Goal: Task Accomplishment & Management: Manage account settings

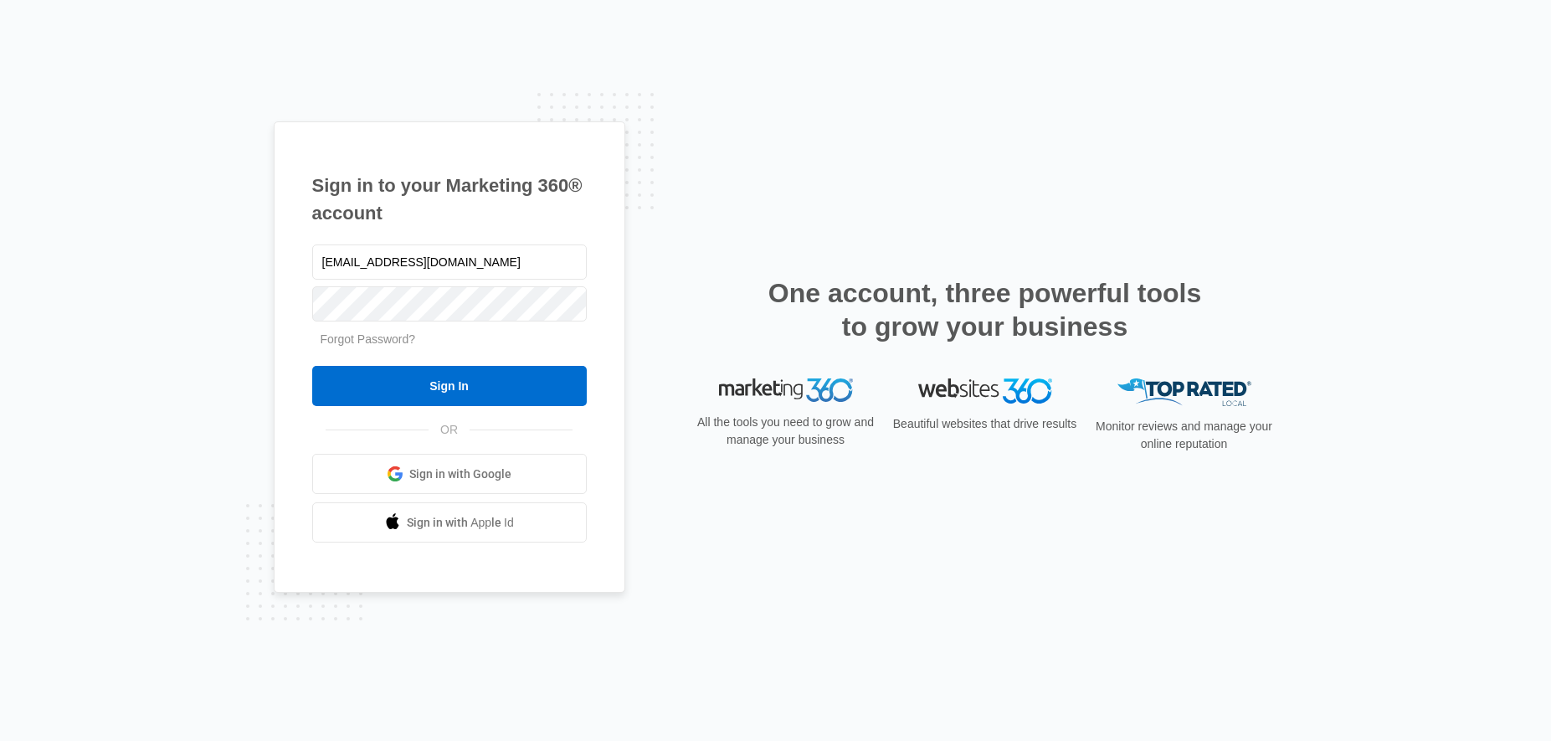
type input "lcutsinger@flycti.com"
click at [459, 387] on input "Sign In" at bounding box center [449, 386] width 274 height 40
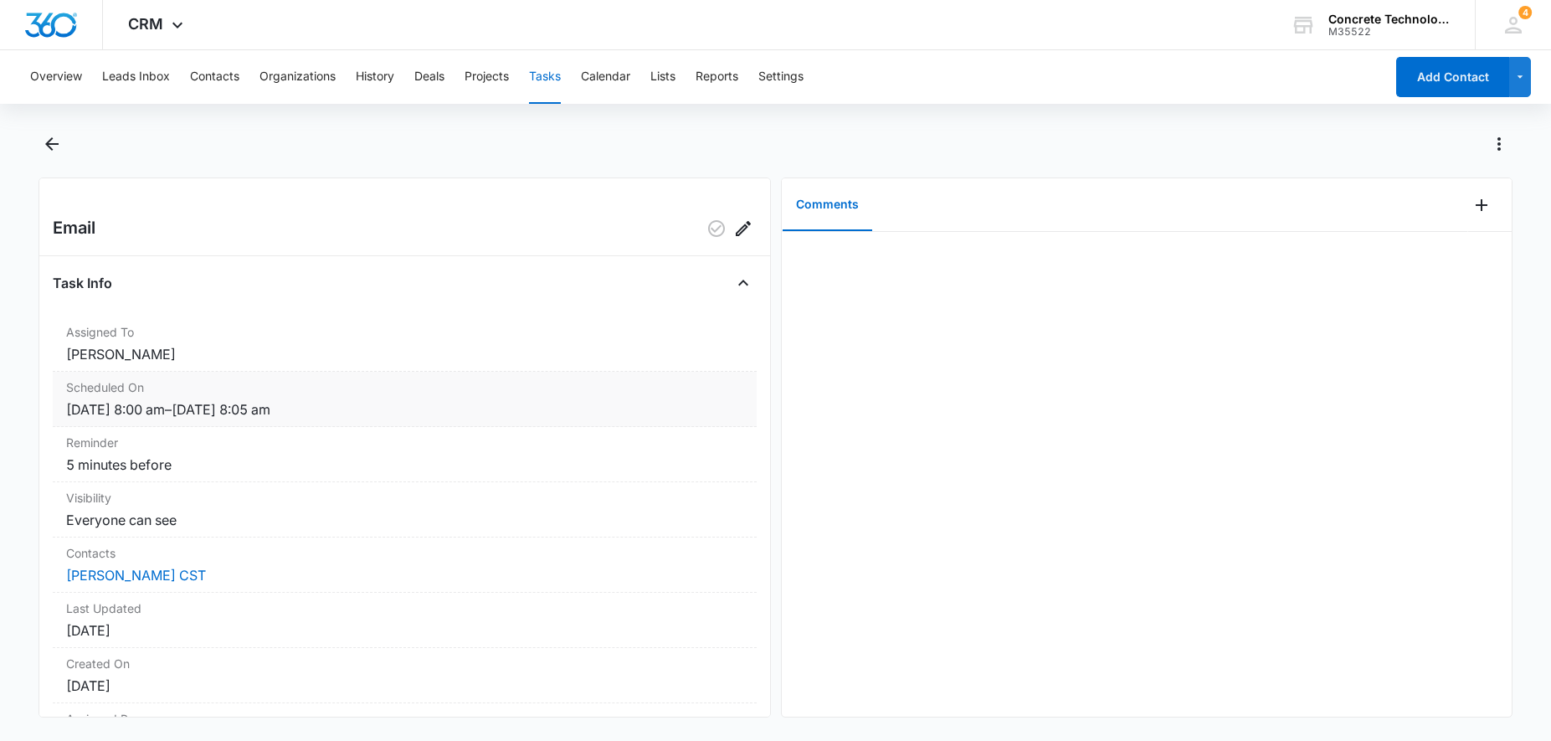
scroll to position [90, 0]
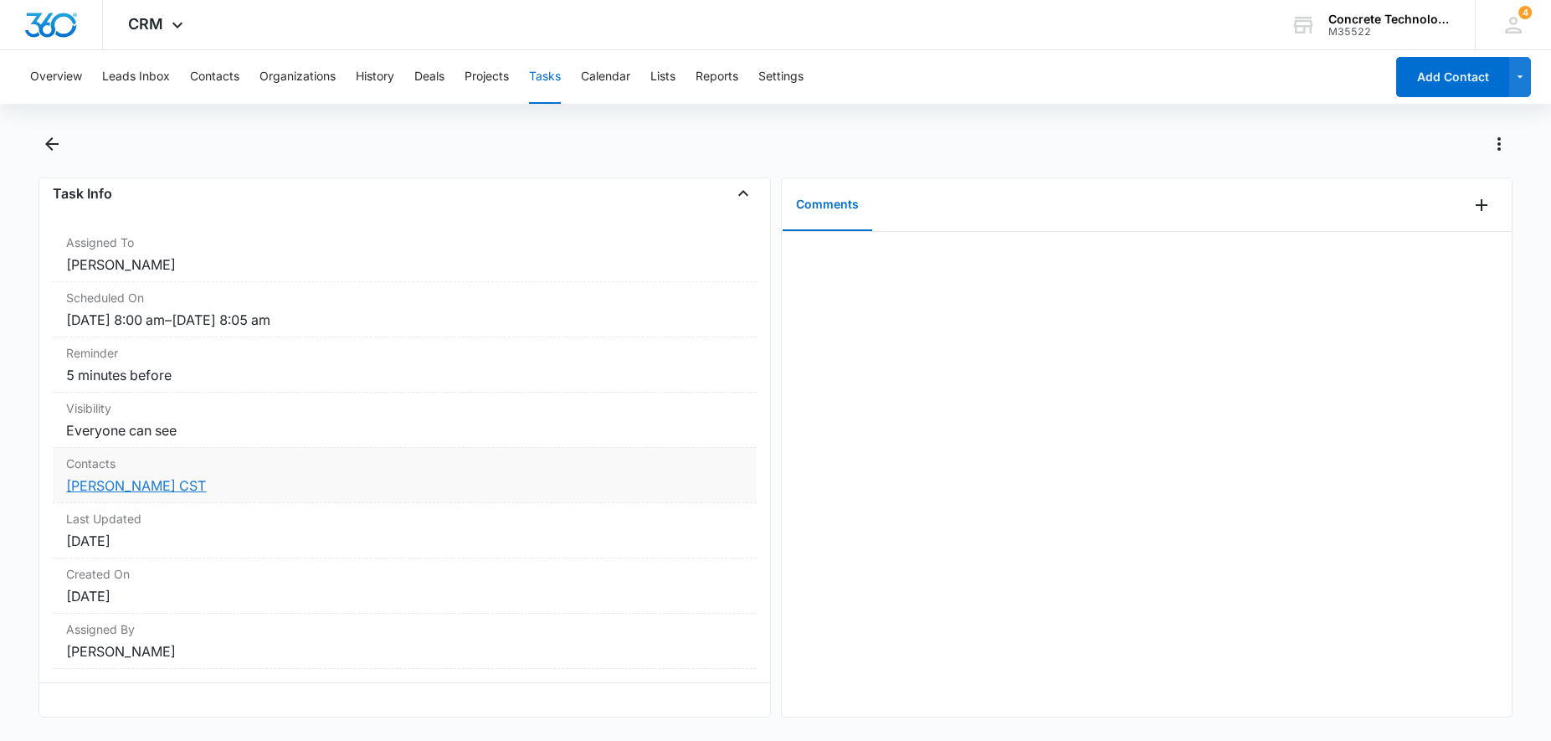
click at [138, 482] on link "[PERSON_NAME] CST" at bounding box center [136, 485] width 140 height 17
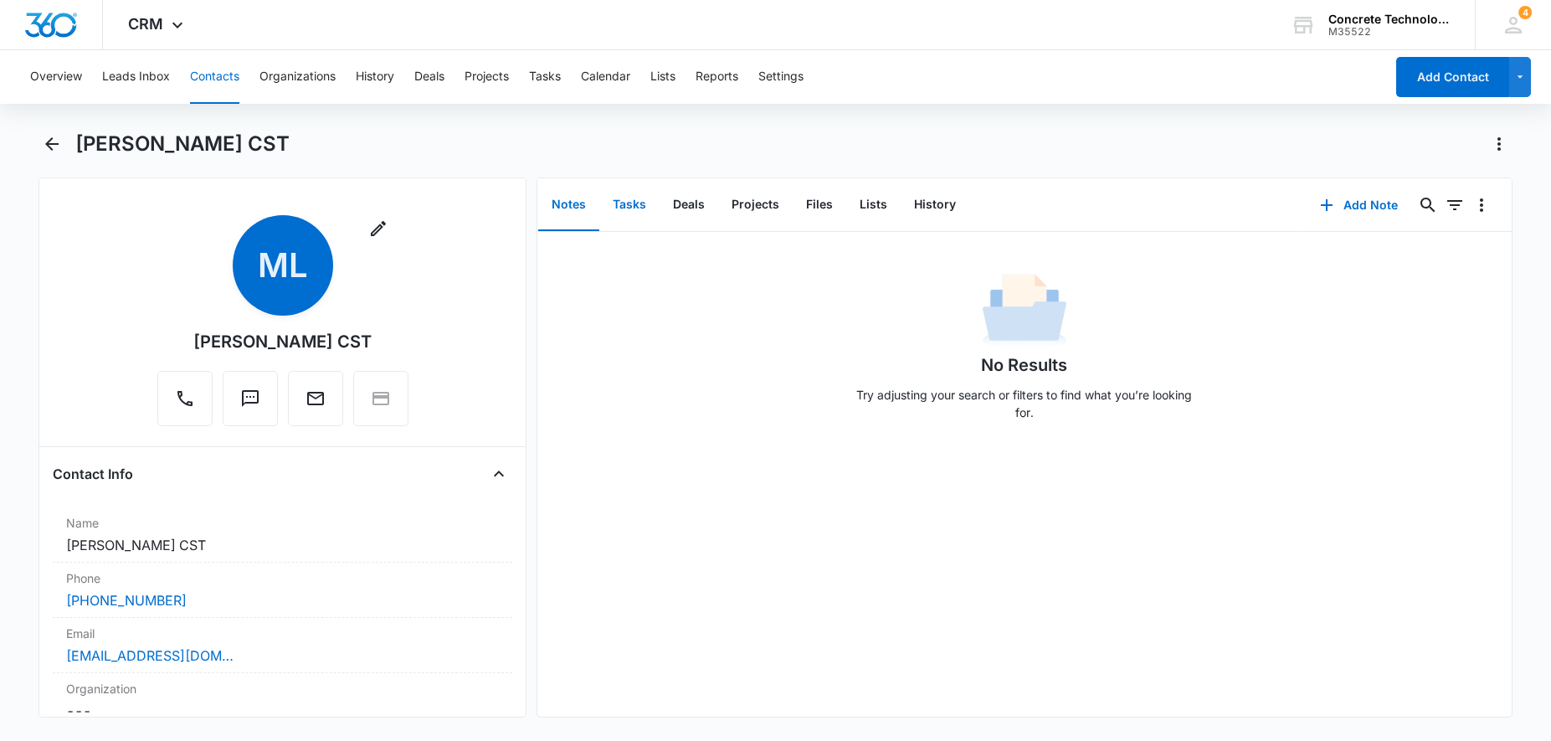
click at [637, 205] on button "Tasks" at bounding box center [629, 205] width 60 height 52
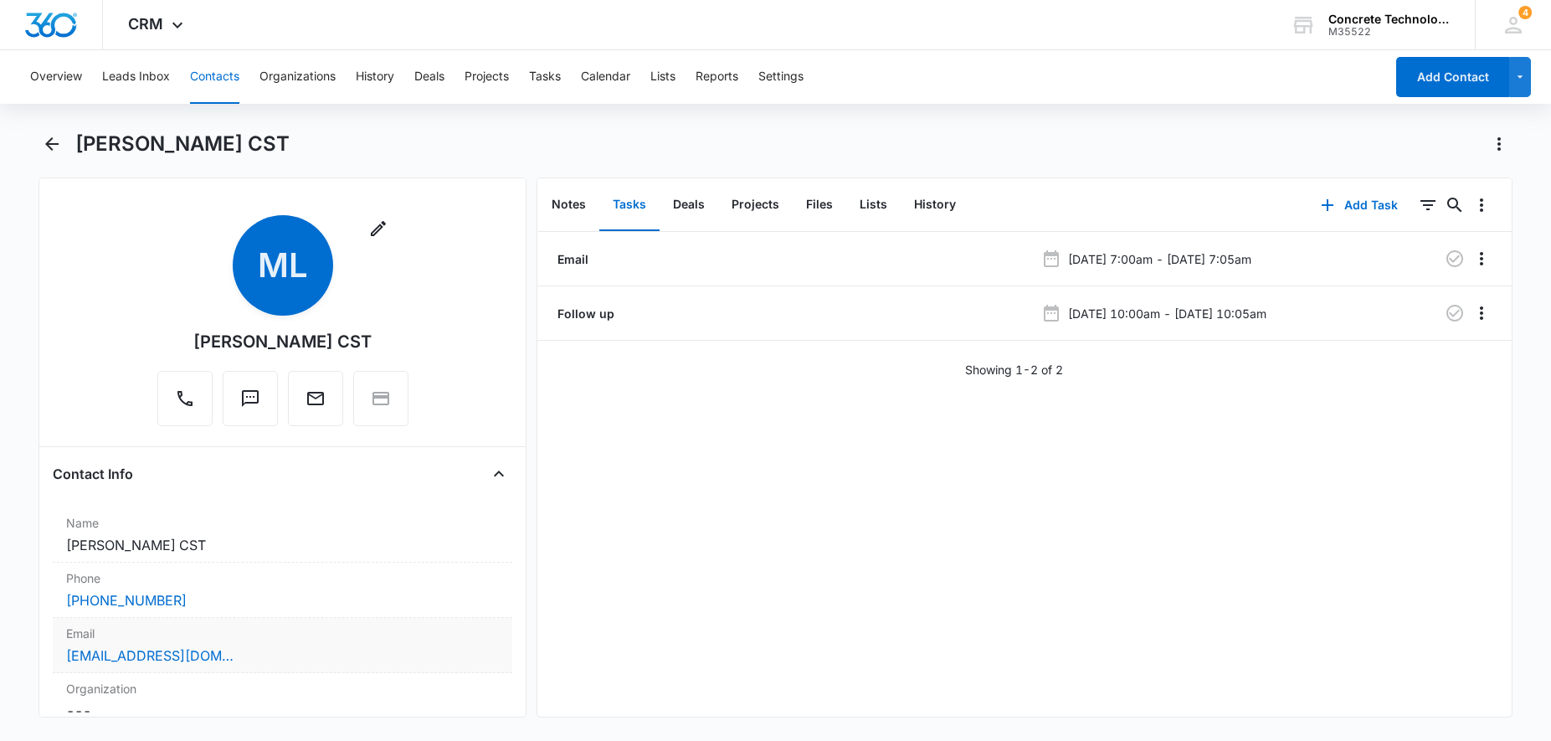
click at [302, 650] on div "nextlevelgulfcoast@gmail.com" at bounding box center [282, 655] width 433 height 20
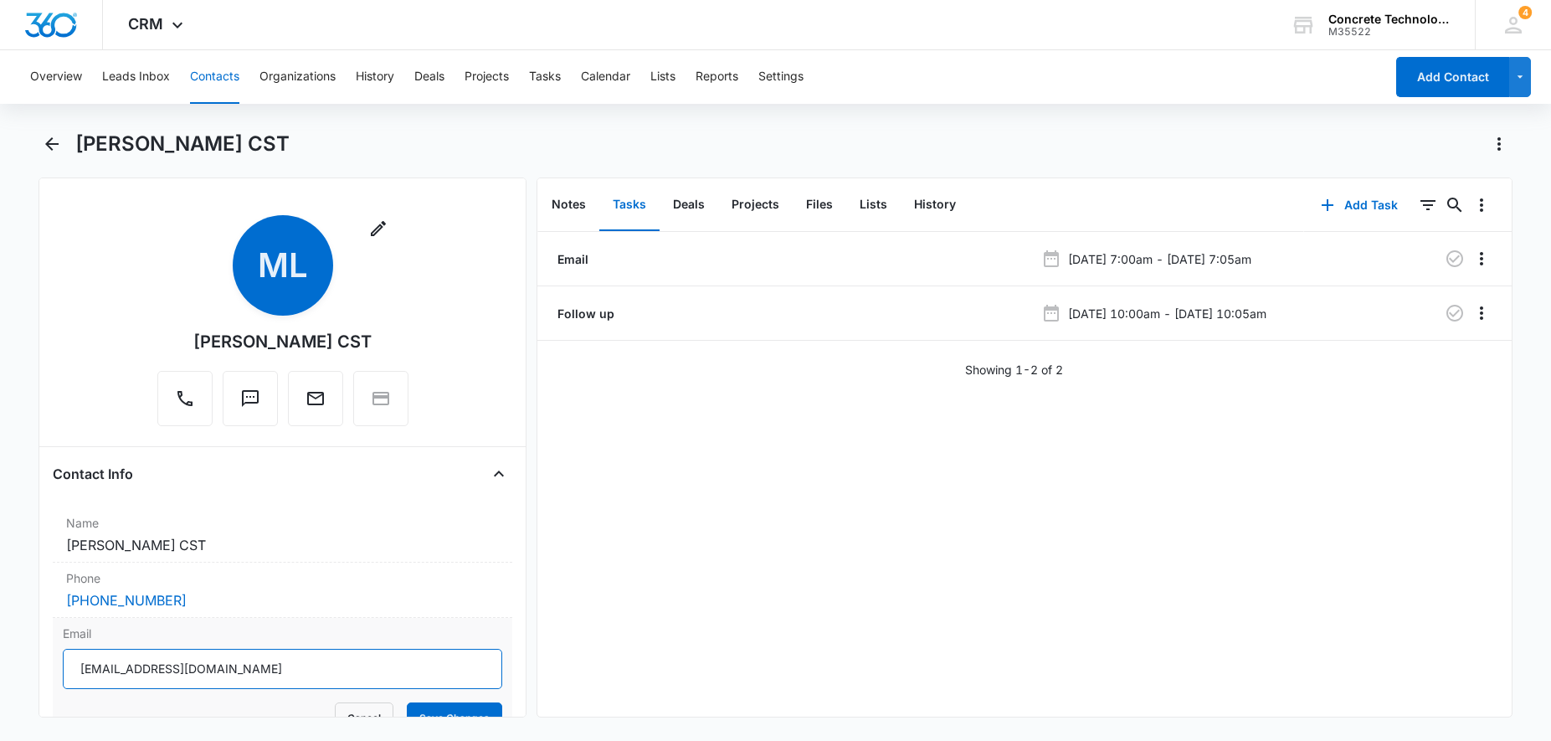
drag, startPoint x: 274, startPoint y: 665, endPoint x: 69, endPoint y: 679, distance: 205.5
click at [63, 684] on input "nextlevelgulfcoast@gmail.com" at bounding box center [282, 668] width 439 height 40
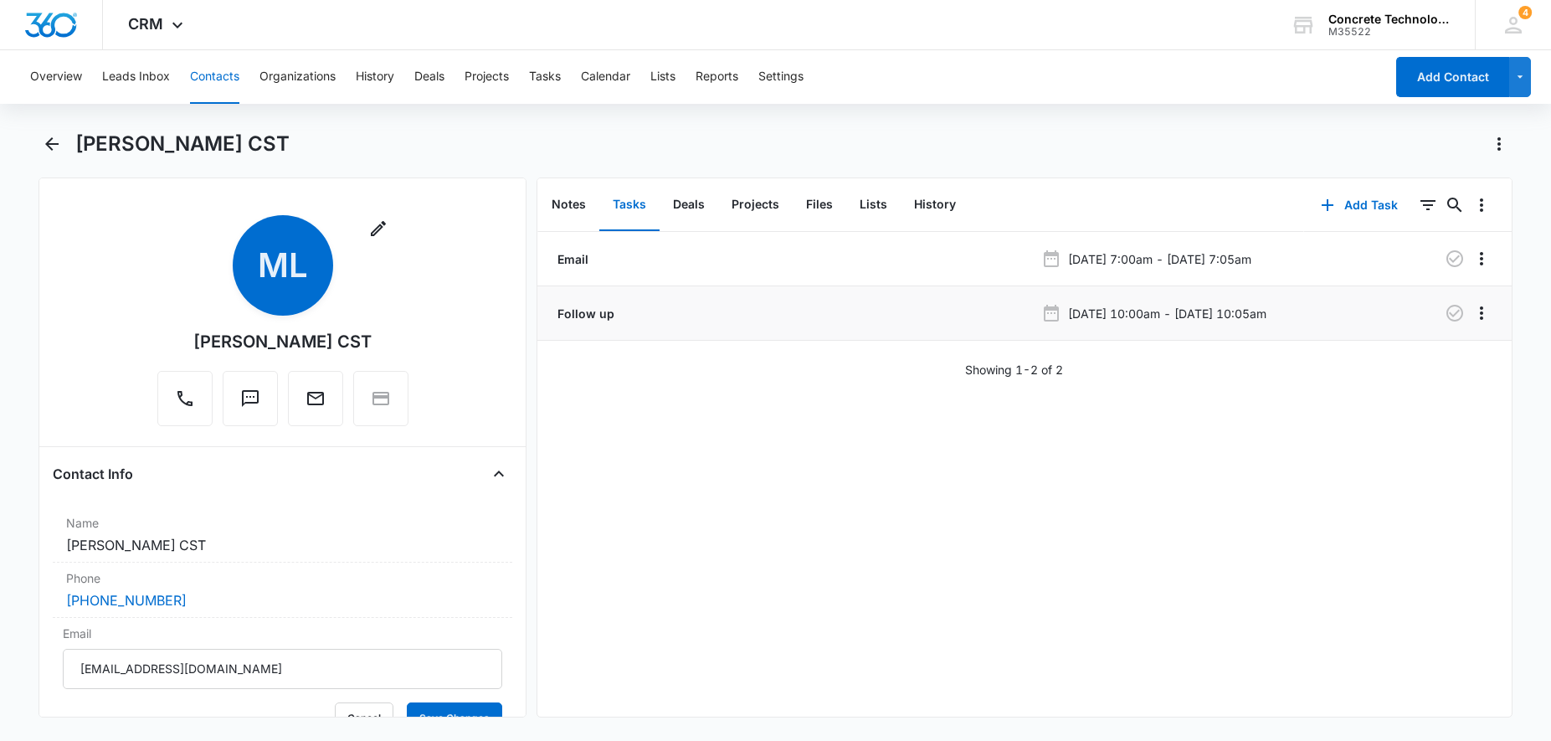
click at [820, 318] on div "Follow up" at bounding box center [794, 314] width 480 height 18
click at [869, 256] on div "Email" at bounding box center [794, 259] width 480 height 18
click at [1378, 259] on div at bounding box center [1413, 258] width 109 height 27
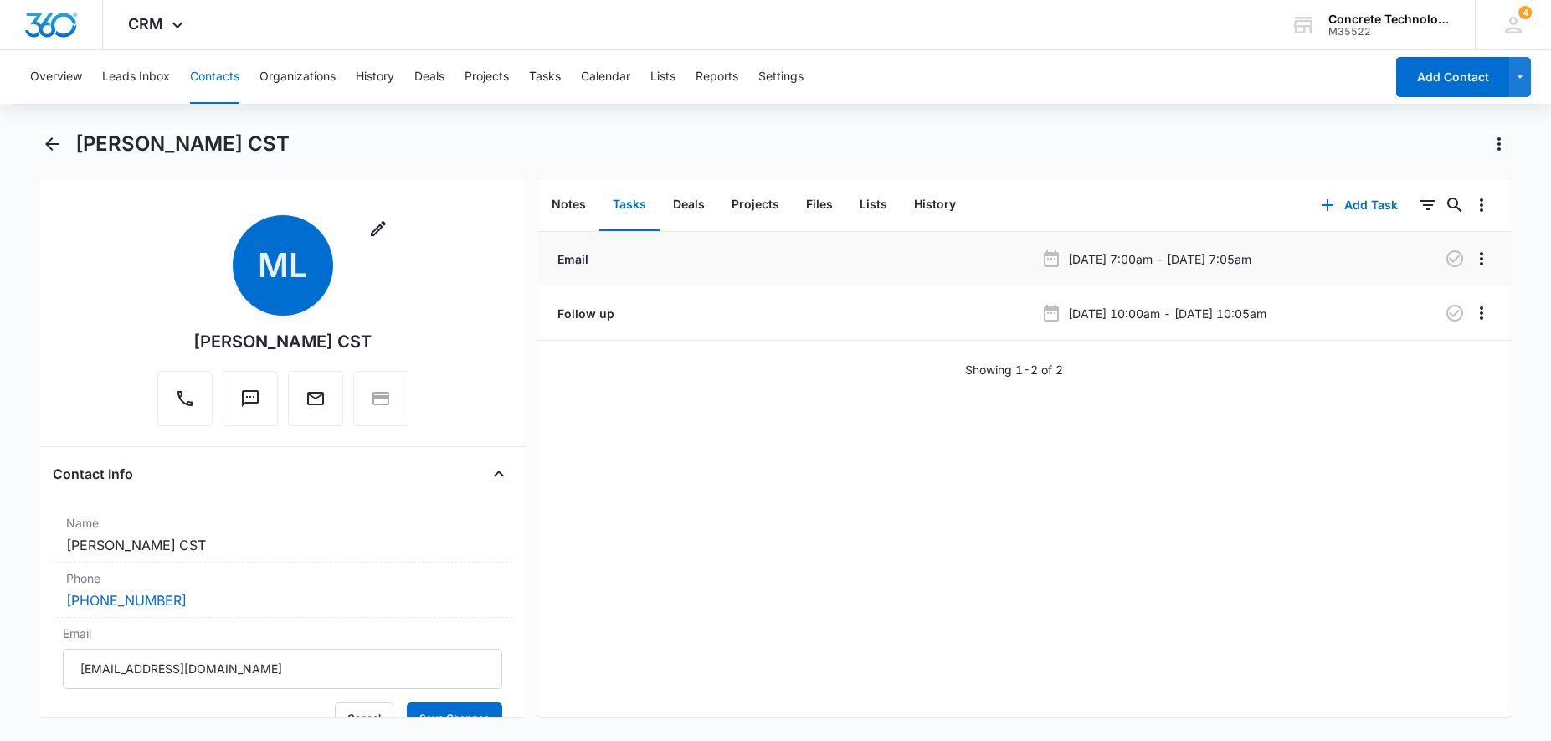
click at [580, 259] on p "Email" at bounding box center [571, 259] width 34 height 18
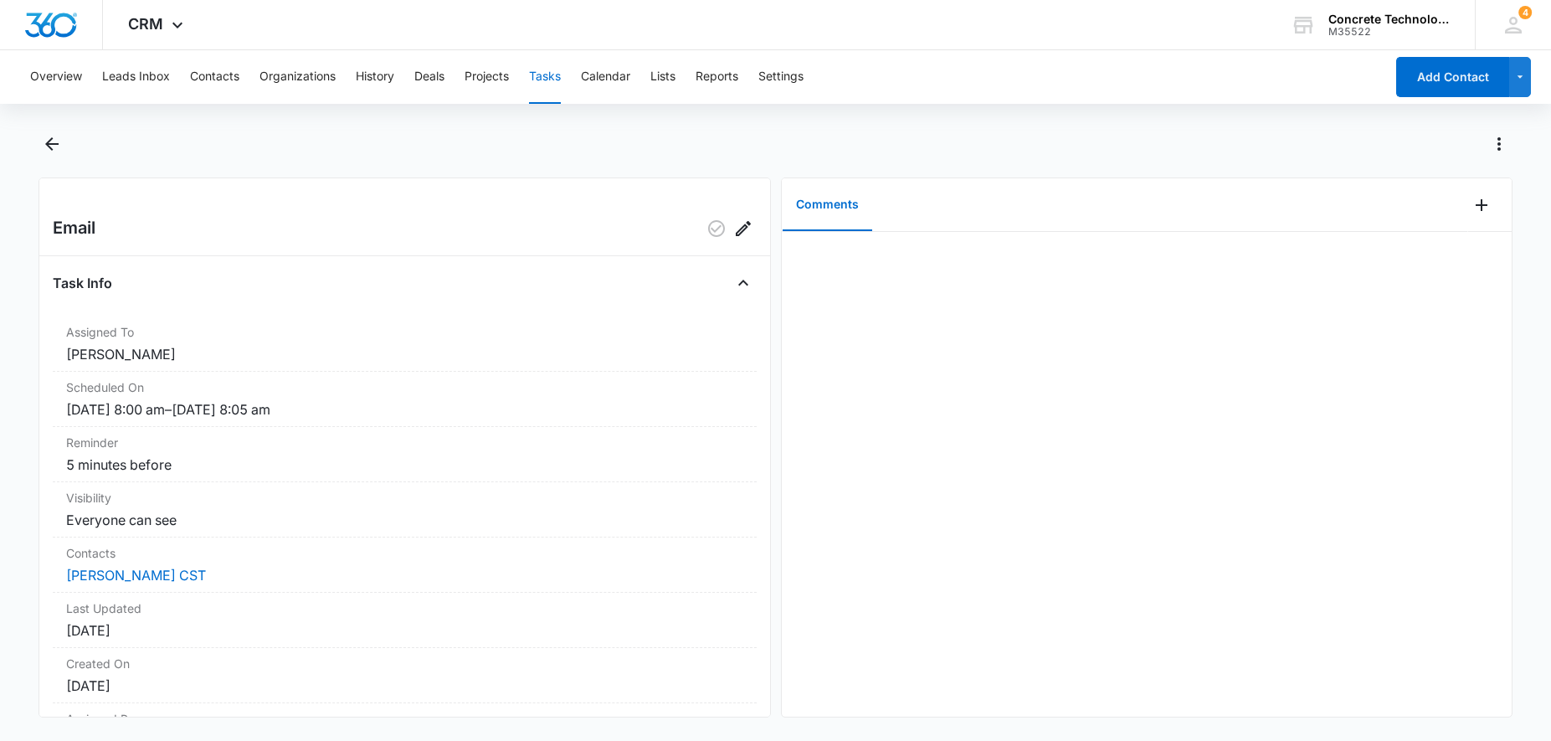
click at [553, 76] on button "Tasks" at bounding box center [545, 77] width 32 height 54
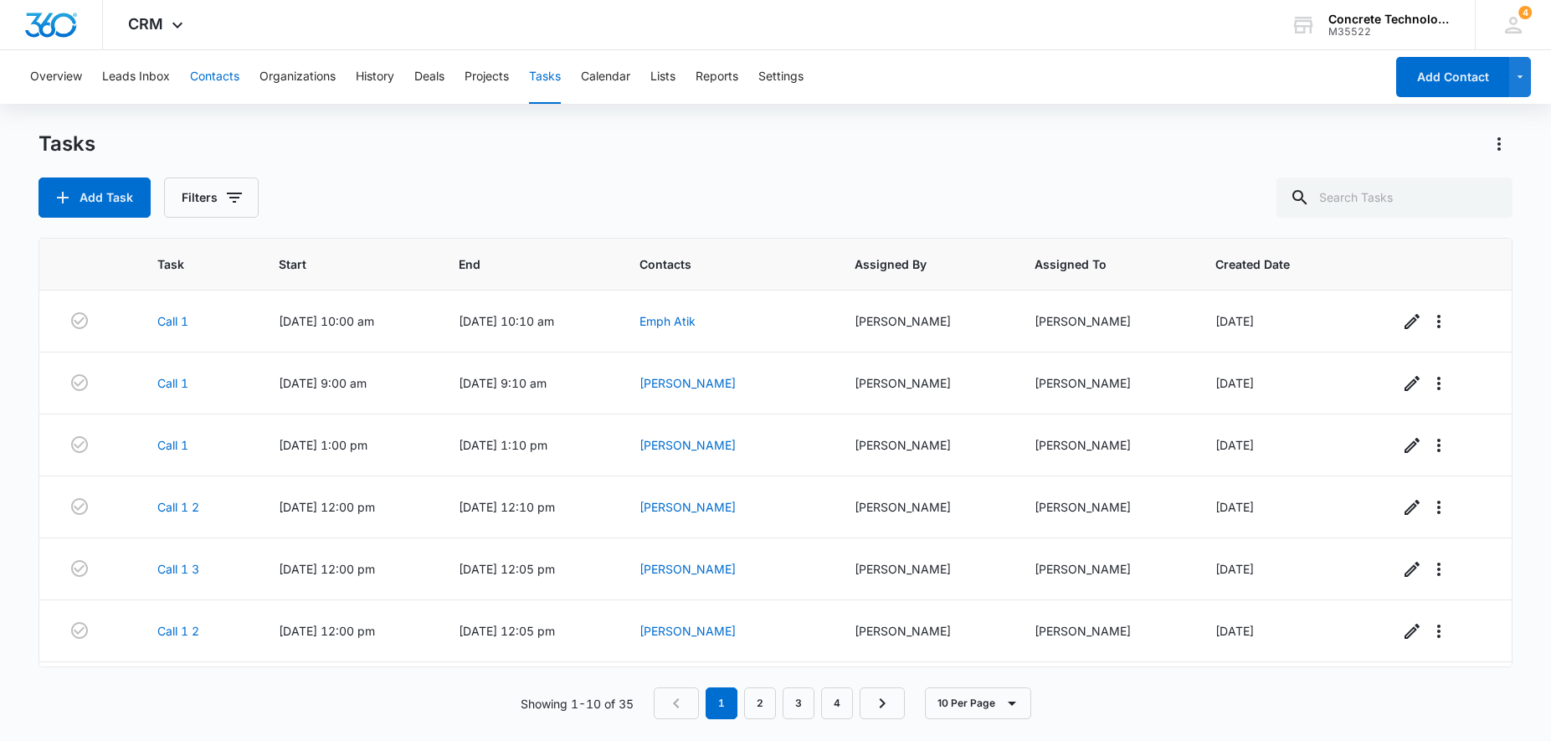
click at [202, 77] on button "Contacts" at bounding box center [214, 77] width 49 height 54
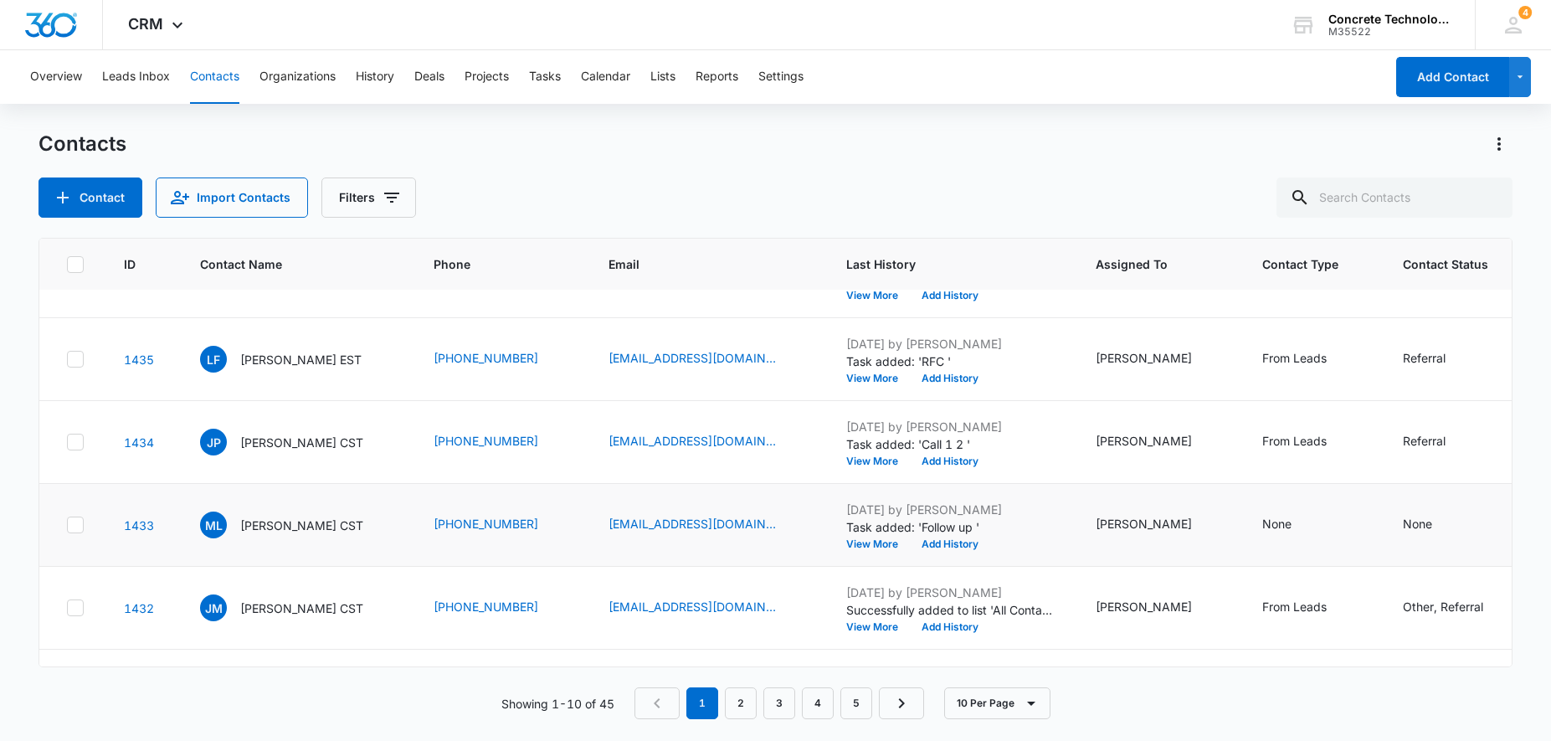
scroll to position [85, 0]
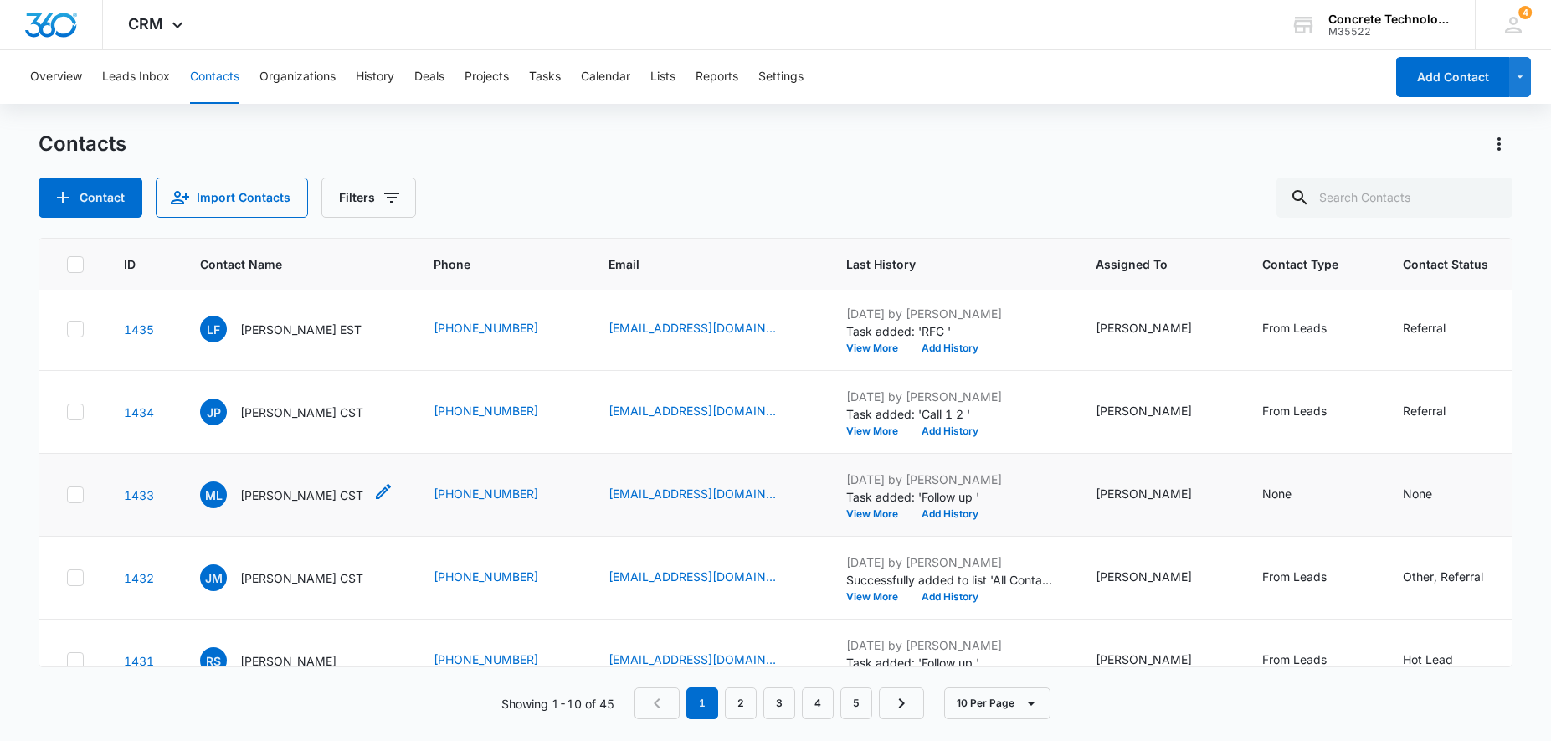
click at [299, 498] on p "Michael Ladner CST" at bounding box center [301, 495] width 123 height 18
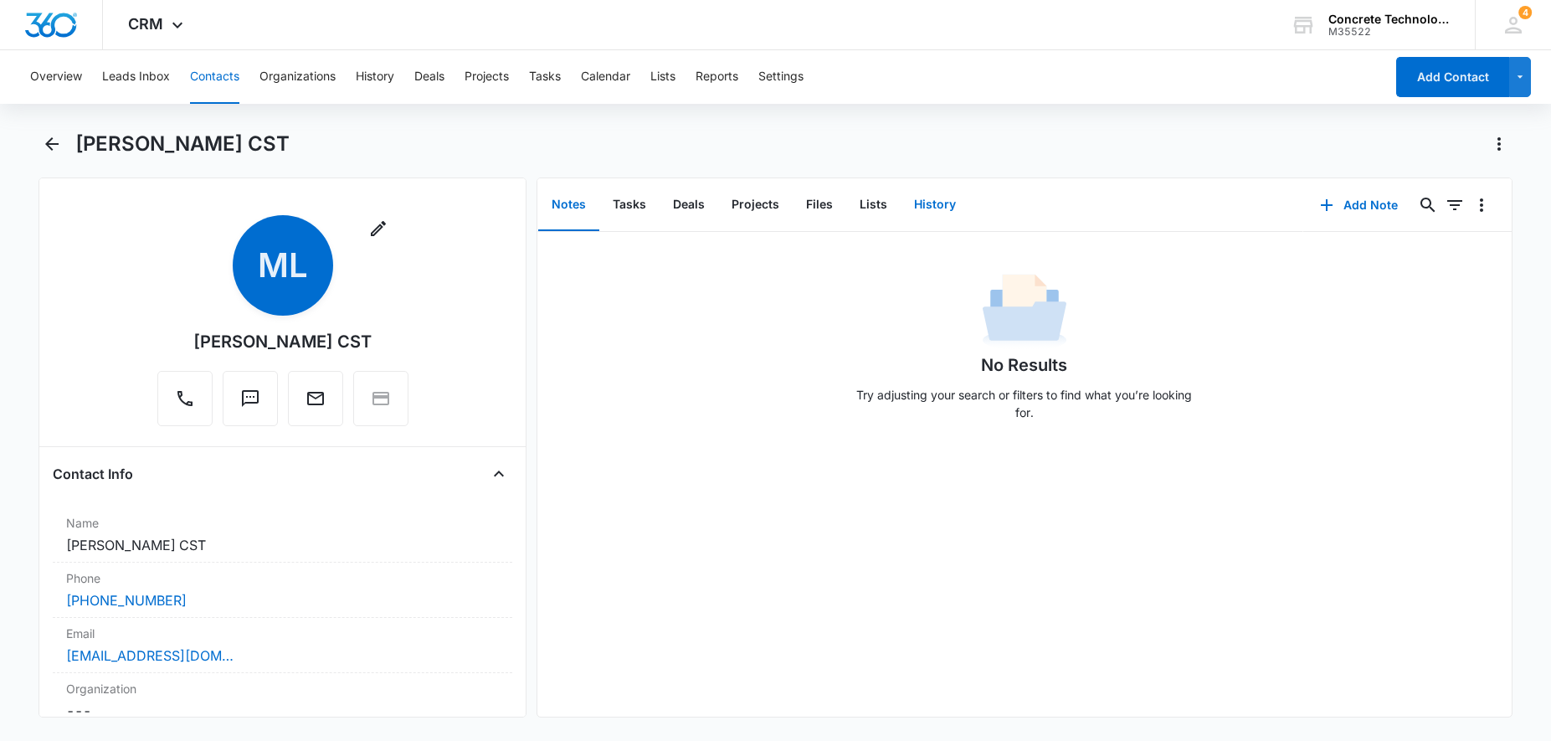
click at [931, 208] on button "History" at bounding box center [934, 205] width 69 height 52
click at [944, 213] on button "History" at bounding box center [934, 205] width 69 height 52
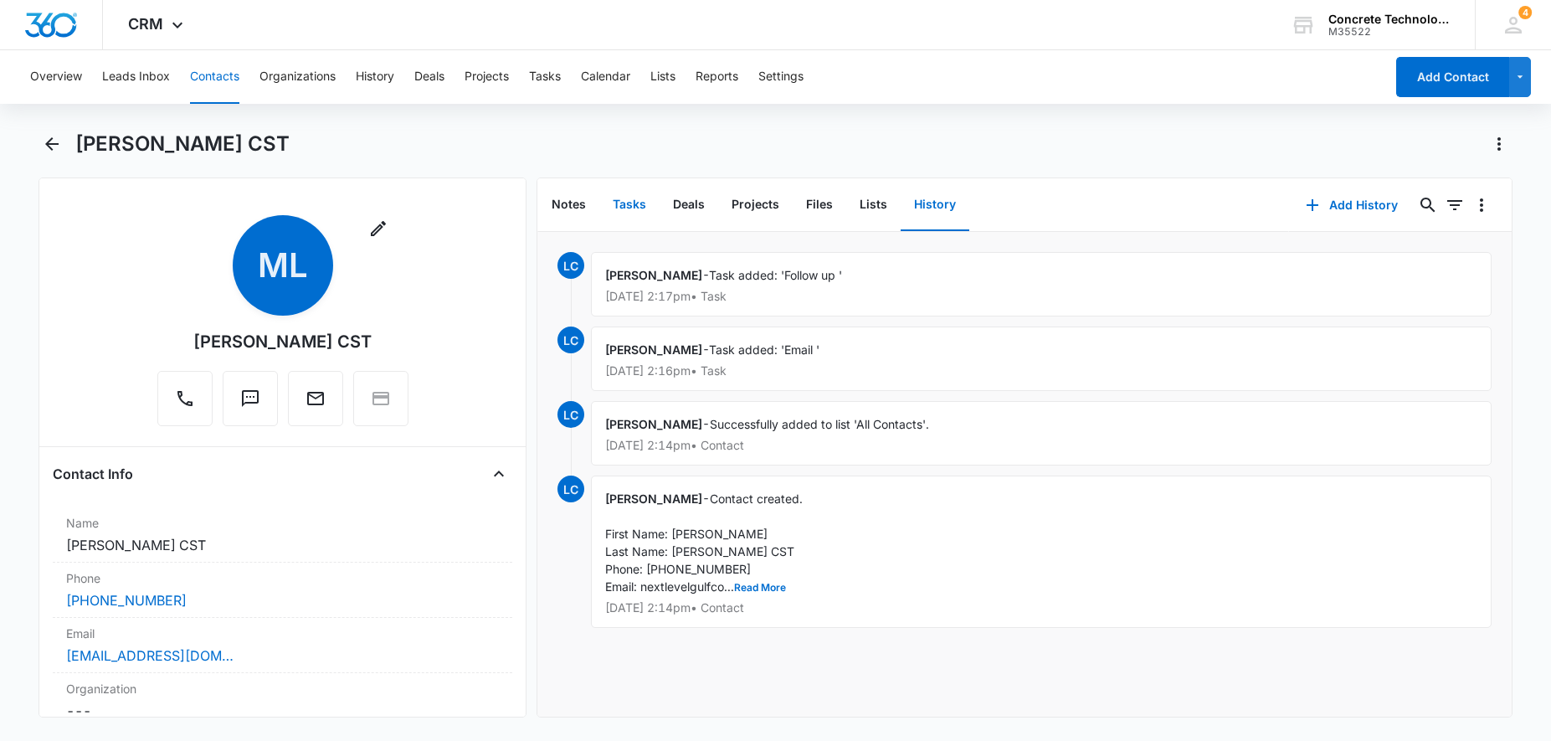
click at [629, 208] on button "Tasks" at bounding box center [629, 205] width 60 height 52
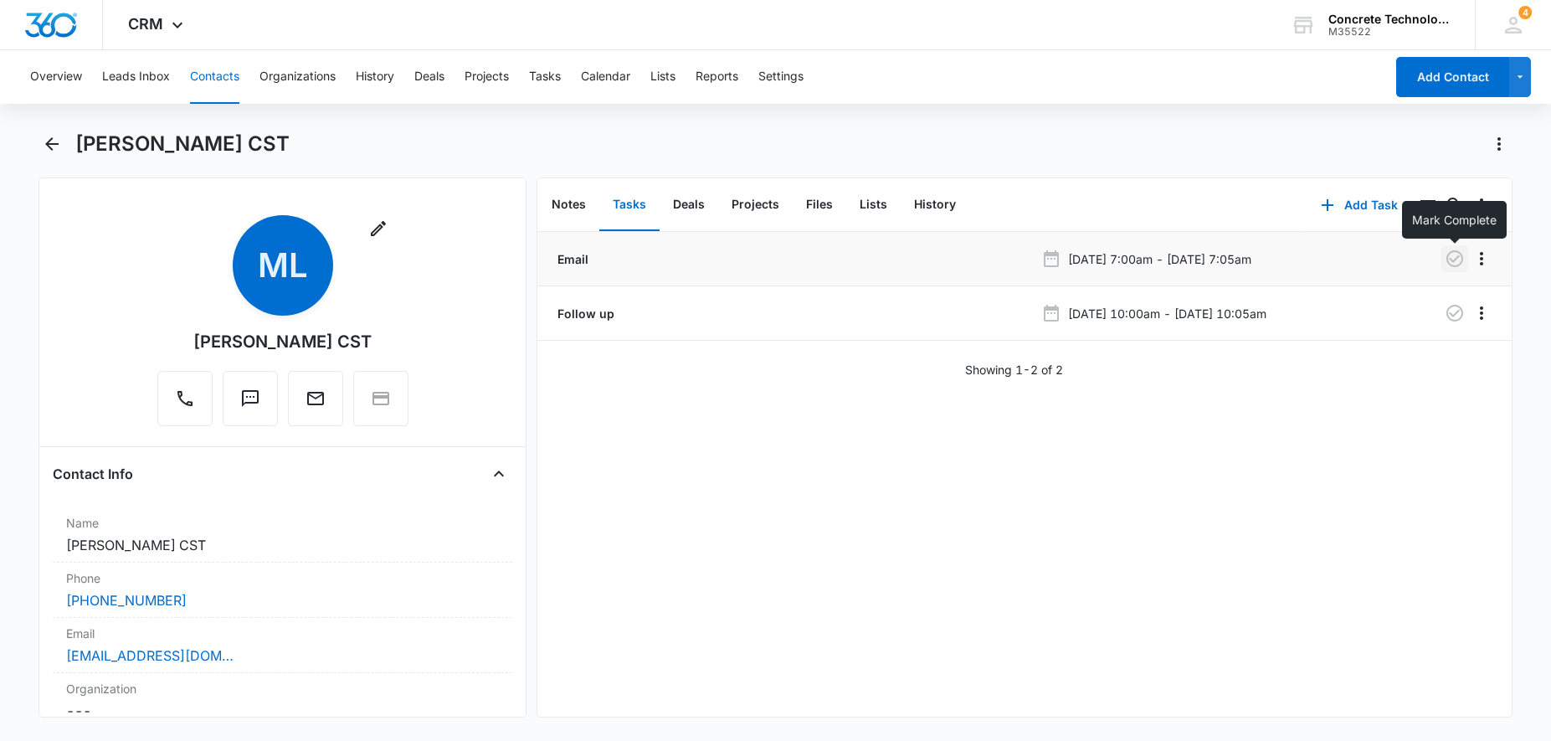
click at [1450, 256] on icon "button" at bounding box center [1454, 259] width 20 height 20
click at [942, 212] on button "History" at bounding box center [934, 205] width 69 height 52
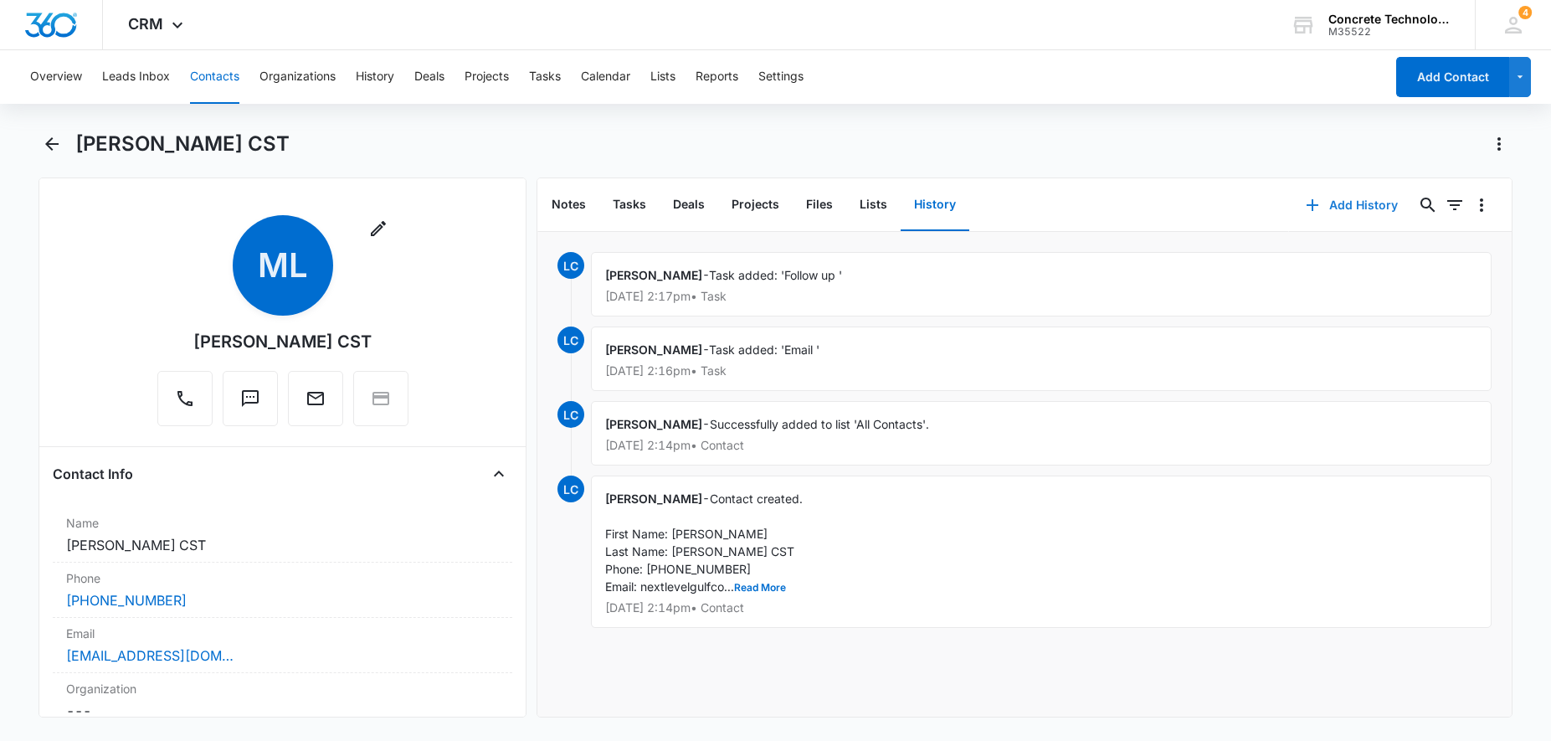
click at [1329, 198] on button "Add History" at bounding box center [1352, 205] width 126 height 40
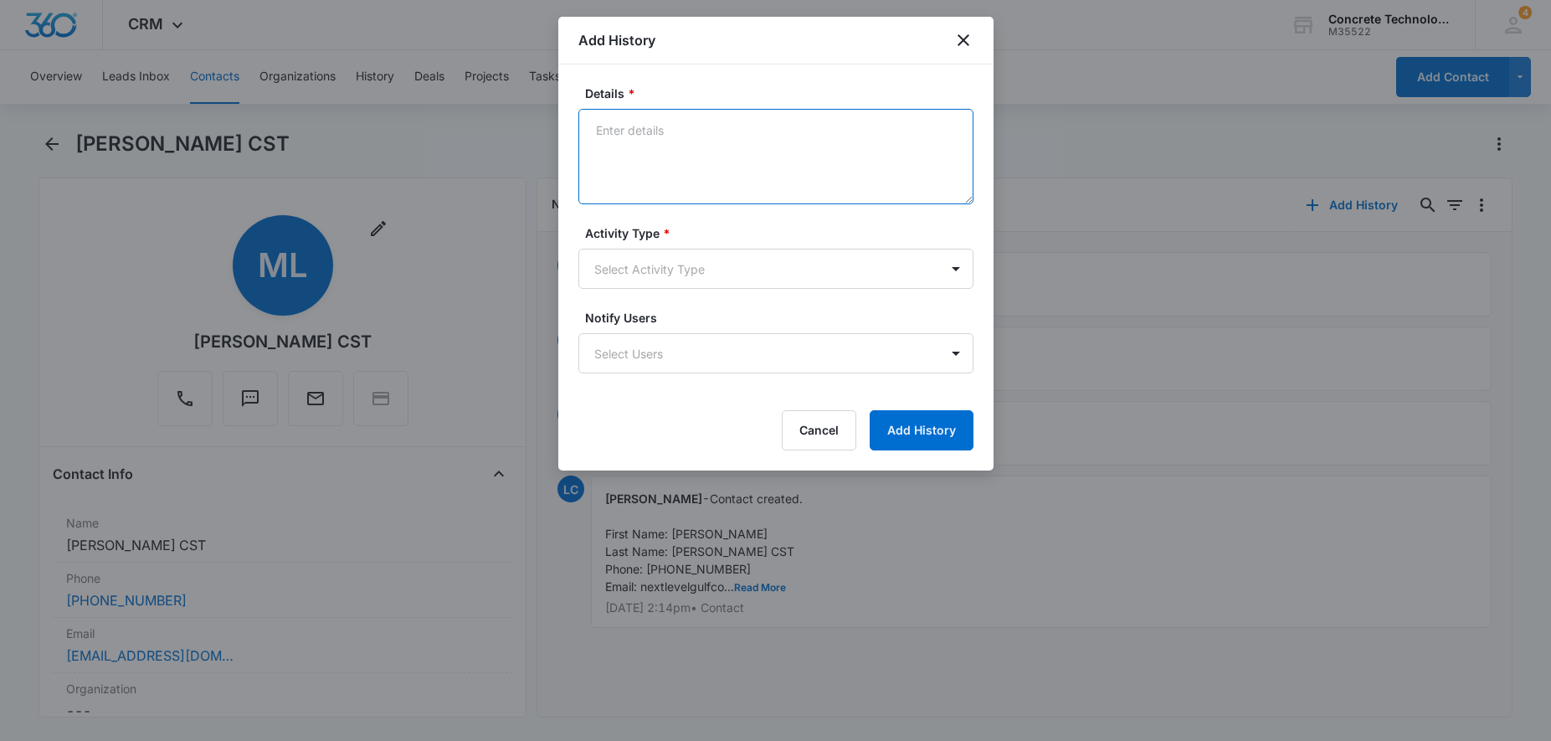
click at [680, 117] on textarea "Details *" at bounding box center [775, 156] width 395 height 95
type textarea "Next step"
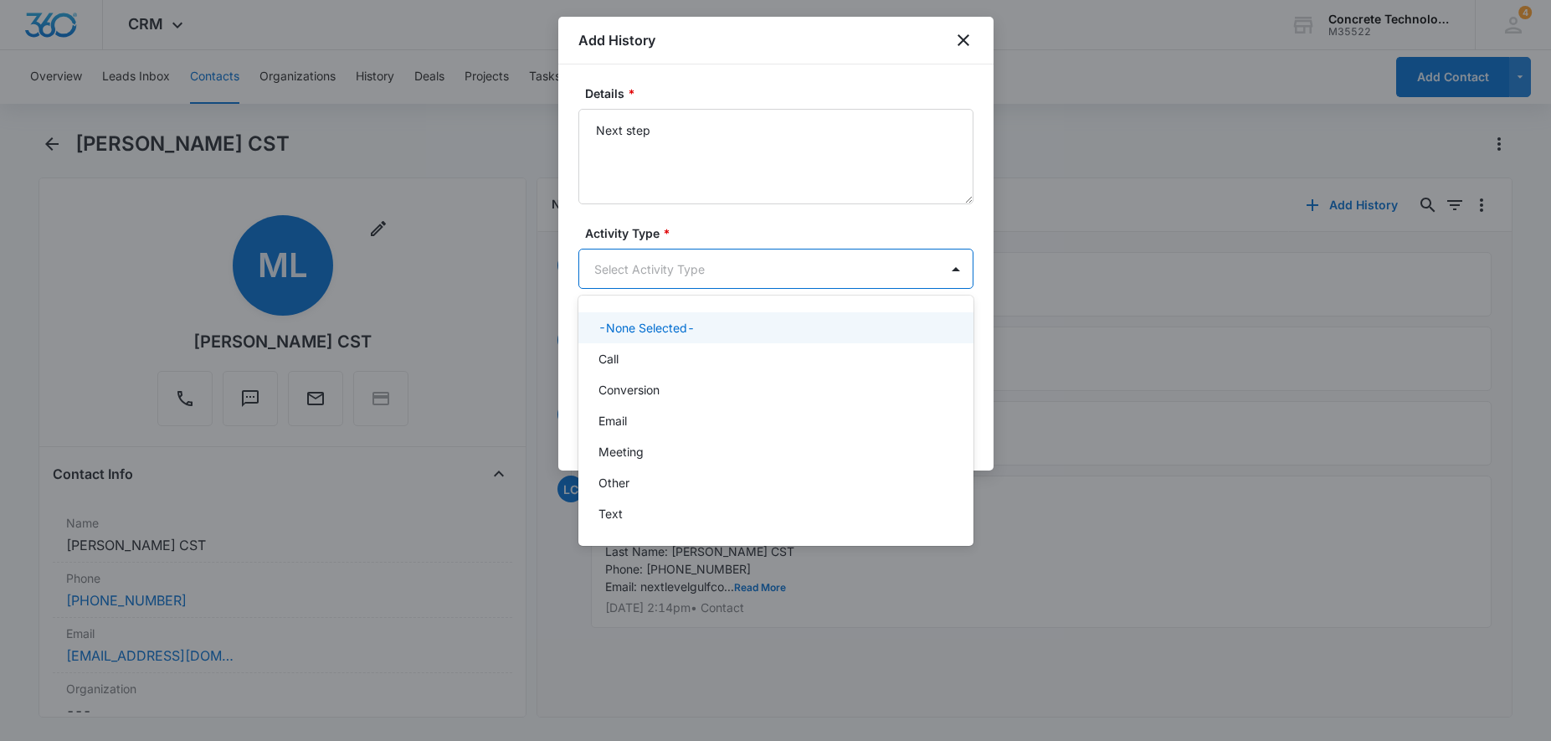
click at [680, 264] on body "CRM Apps Reputation Websites Forms CRM Email Social Content Ads Intelligence Fi…" at bounding box center [775, 370] width 1551 height 741
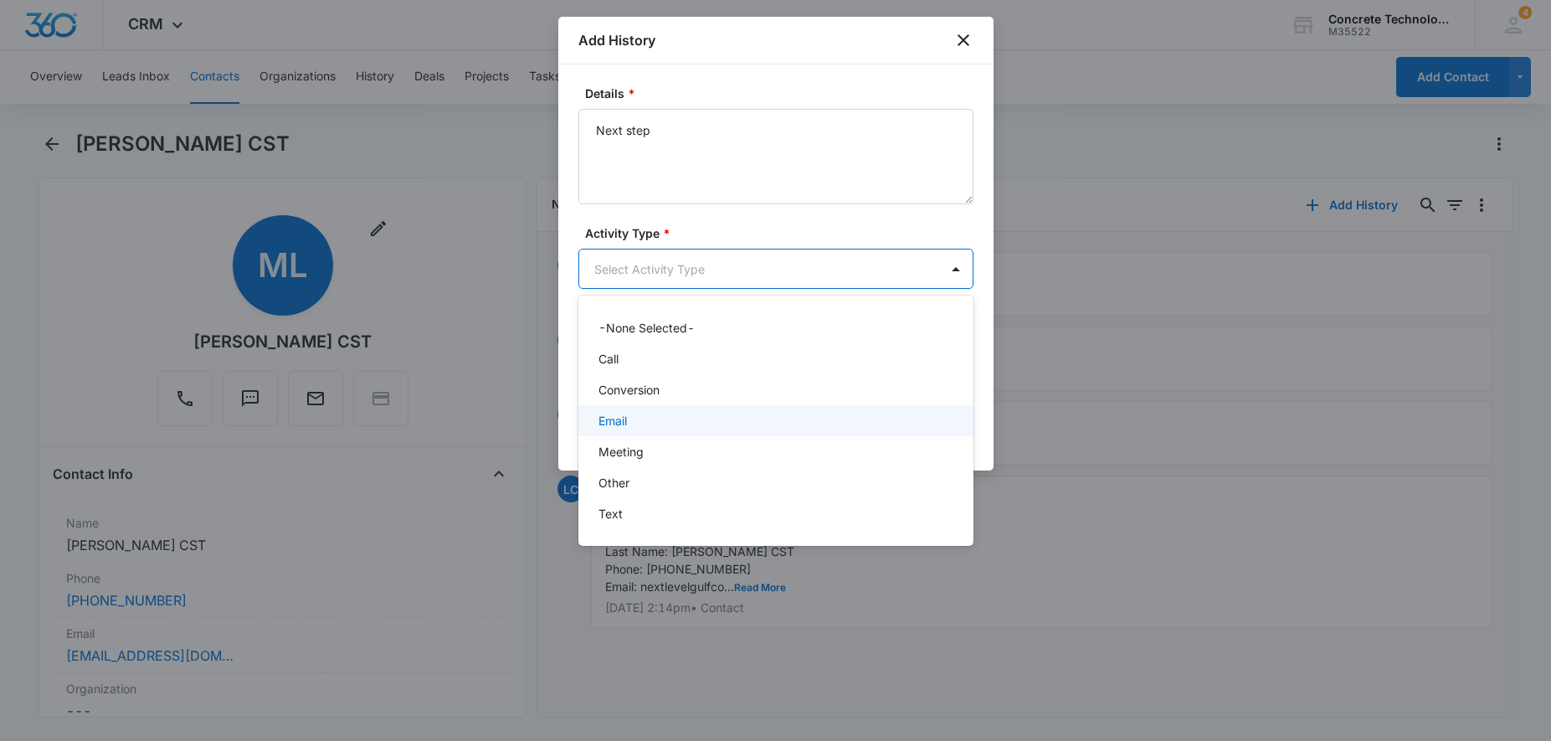
click at [635, 422] on div "Email" at bounding box center [773, 421] width 351 height 18
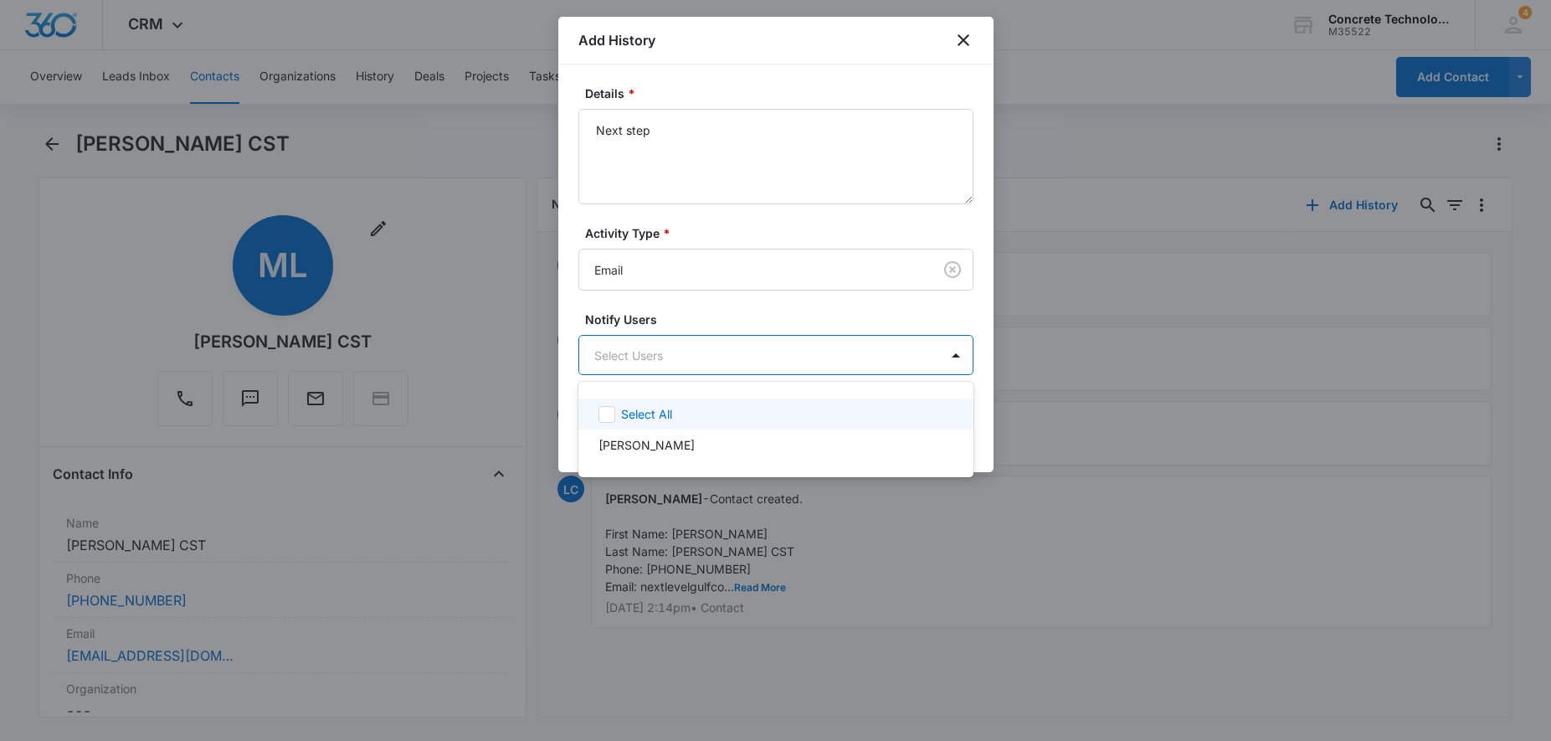
click at [669, 358] on body "CRM Apps Reputation Websites Forms CRM Email Social Content Ads Intelligence Fi…" at bounding box center [775, 370] width 1551 height 741
click at [667, 448] on p "Larry Cutsinger" at bounding box center [646, 445] width 96 height 18
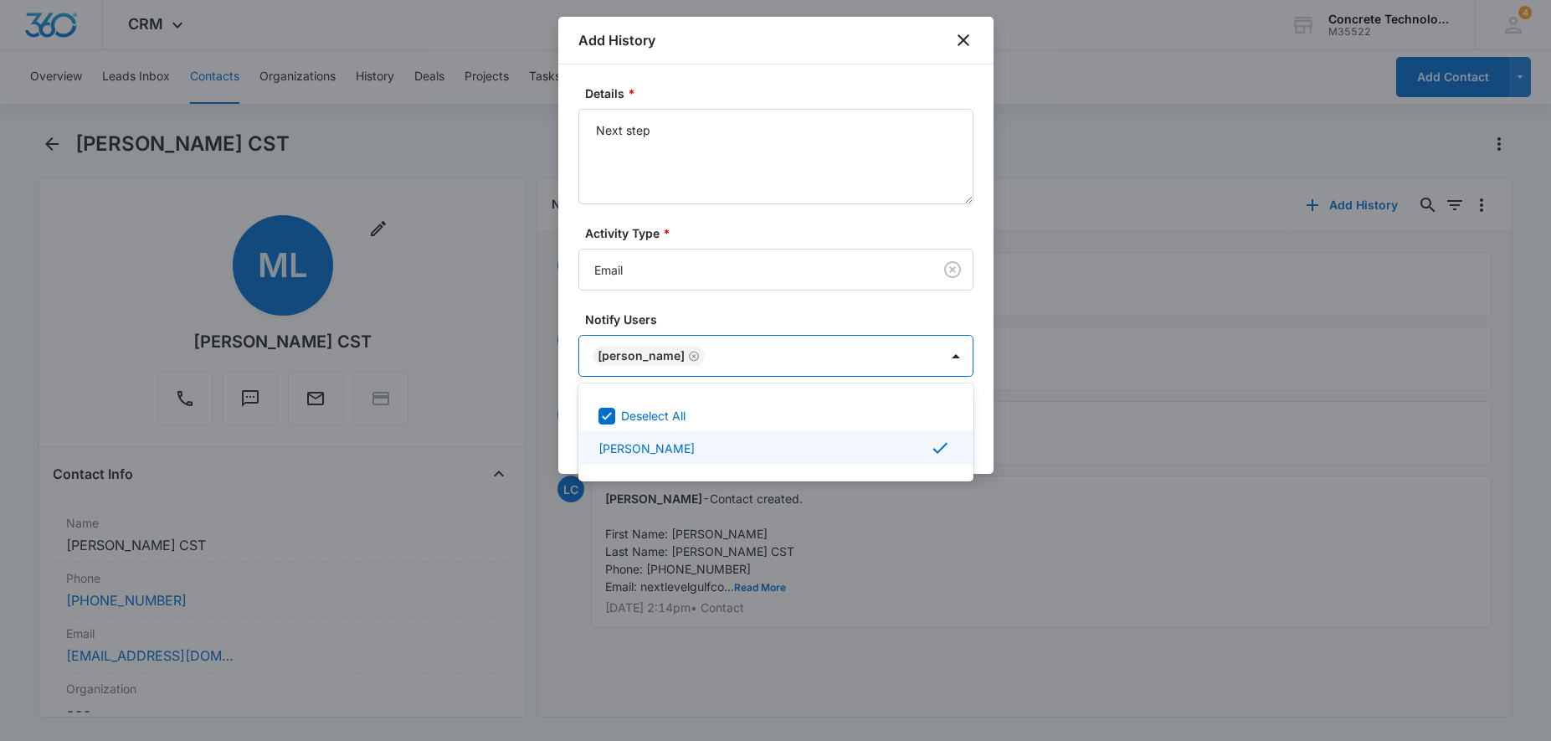
click at [917, 540] on div at bounding box center [775, 370] width 1551 height 741
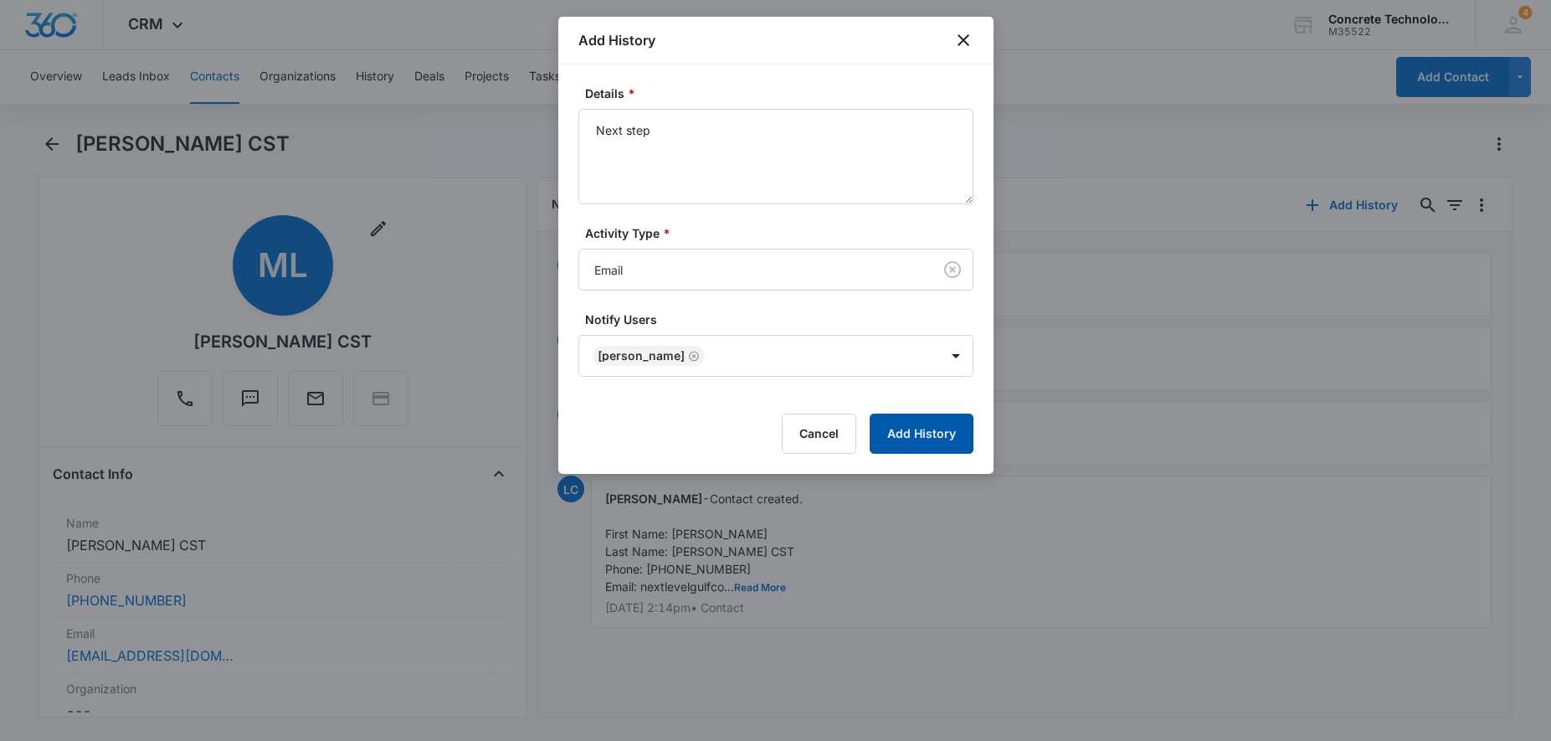
click at [939, 426] on button "Add History" at bounding box center [921, 433] width 104 height 40
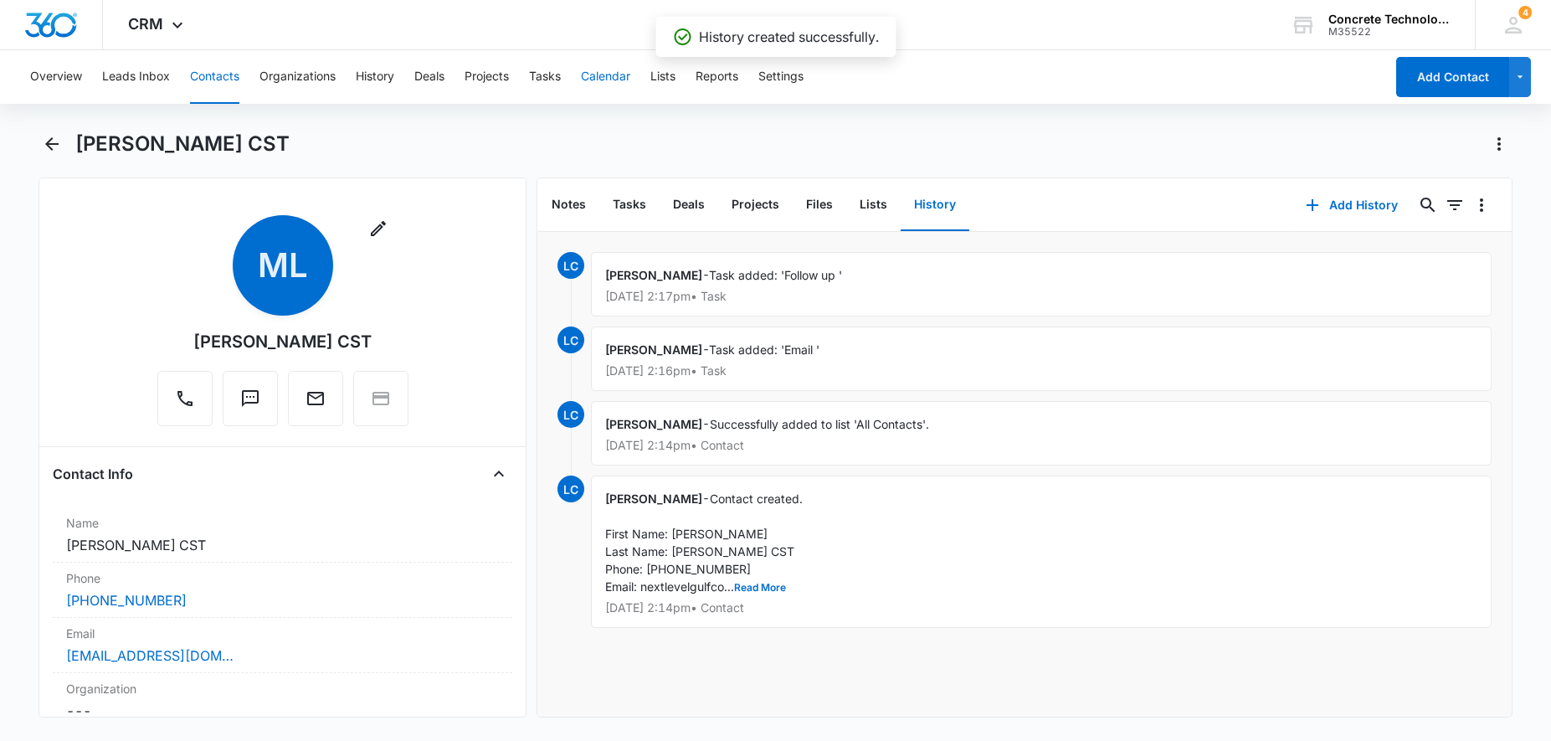
click at [617, 87] on button "Calendar" at bounding box center [605, 77] width 49 height 54
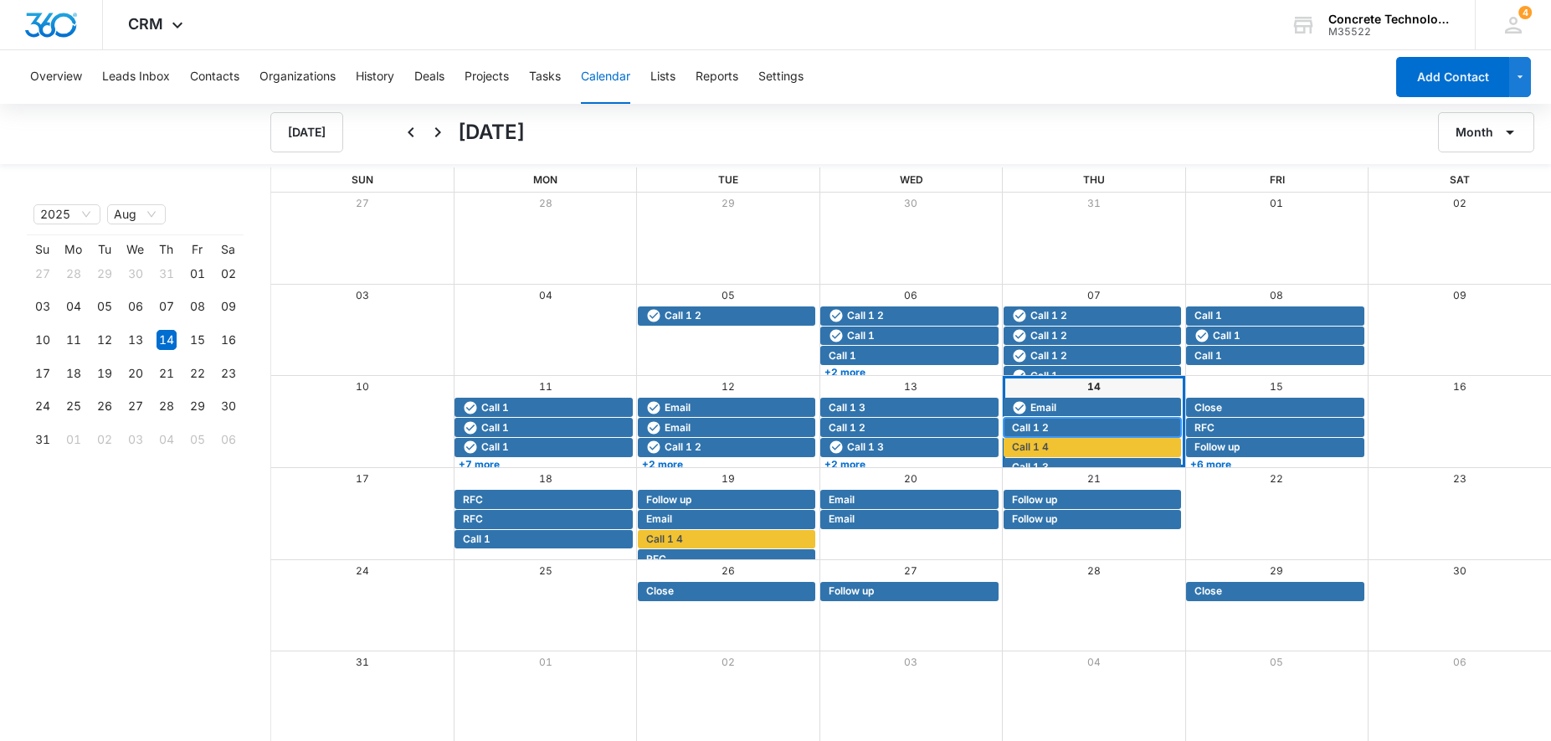
click at [1066, 431] on span "Call 1 2" at bounding box center [1094, 427] width 165 height 15
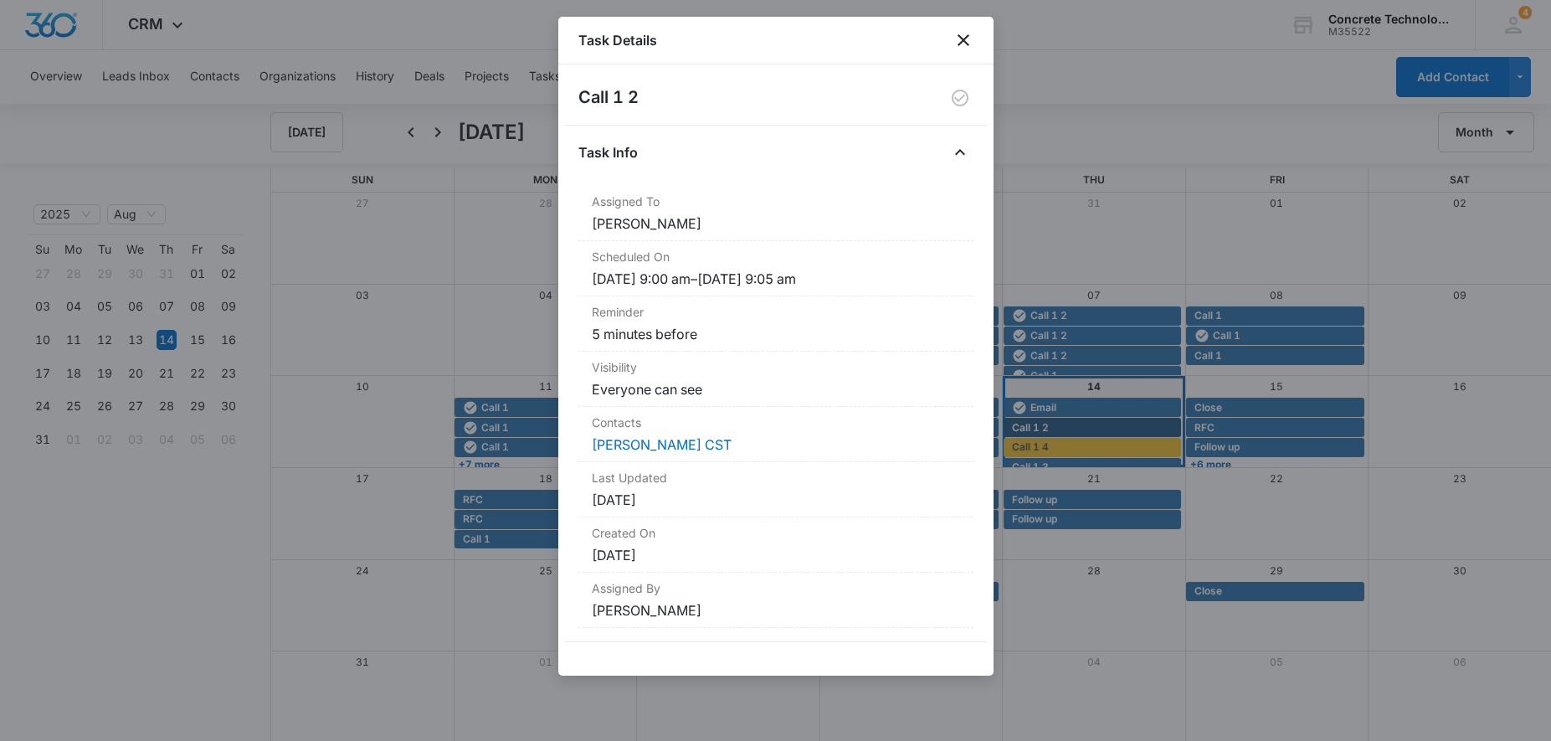
click at [1061, 454] on div at bounding box center [775, 370] width 1551 height 741
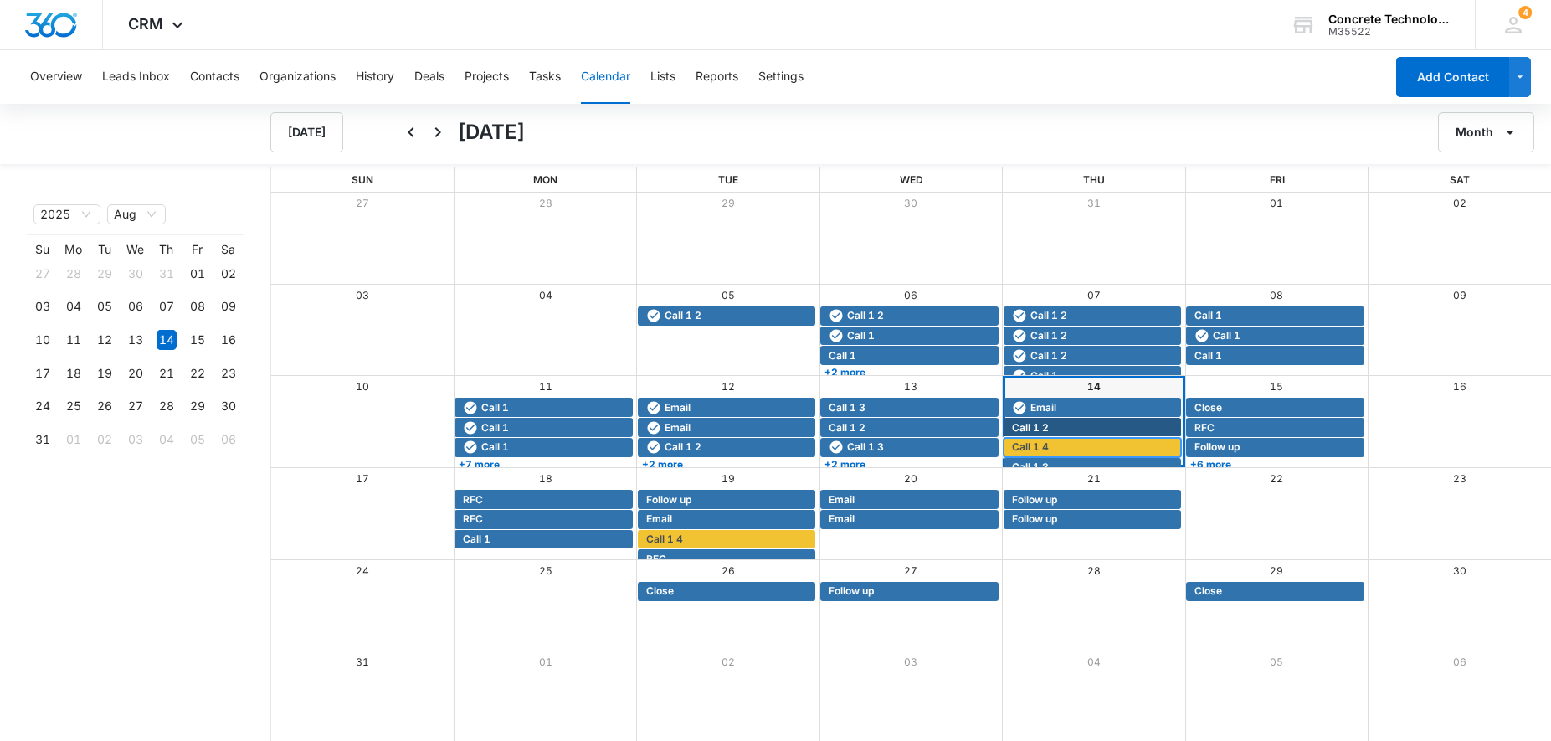
click at [1061, 453] on span "Call 1 4" at bounding box center [1094, 446] width 165 height 15
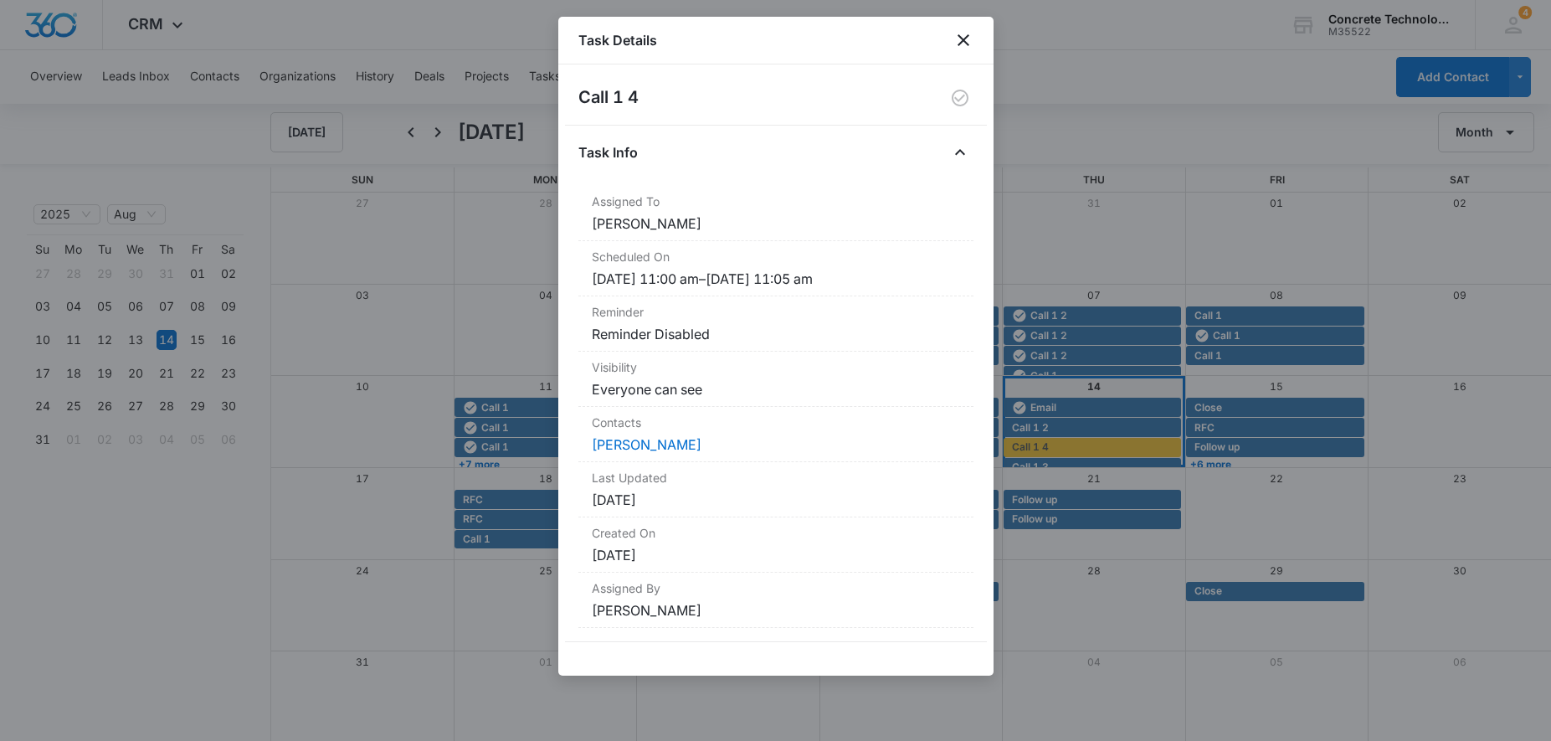
click at [1055, 464] on div at bounding box center [775, 370] width 1551 height 741
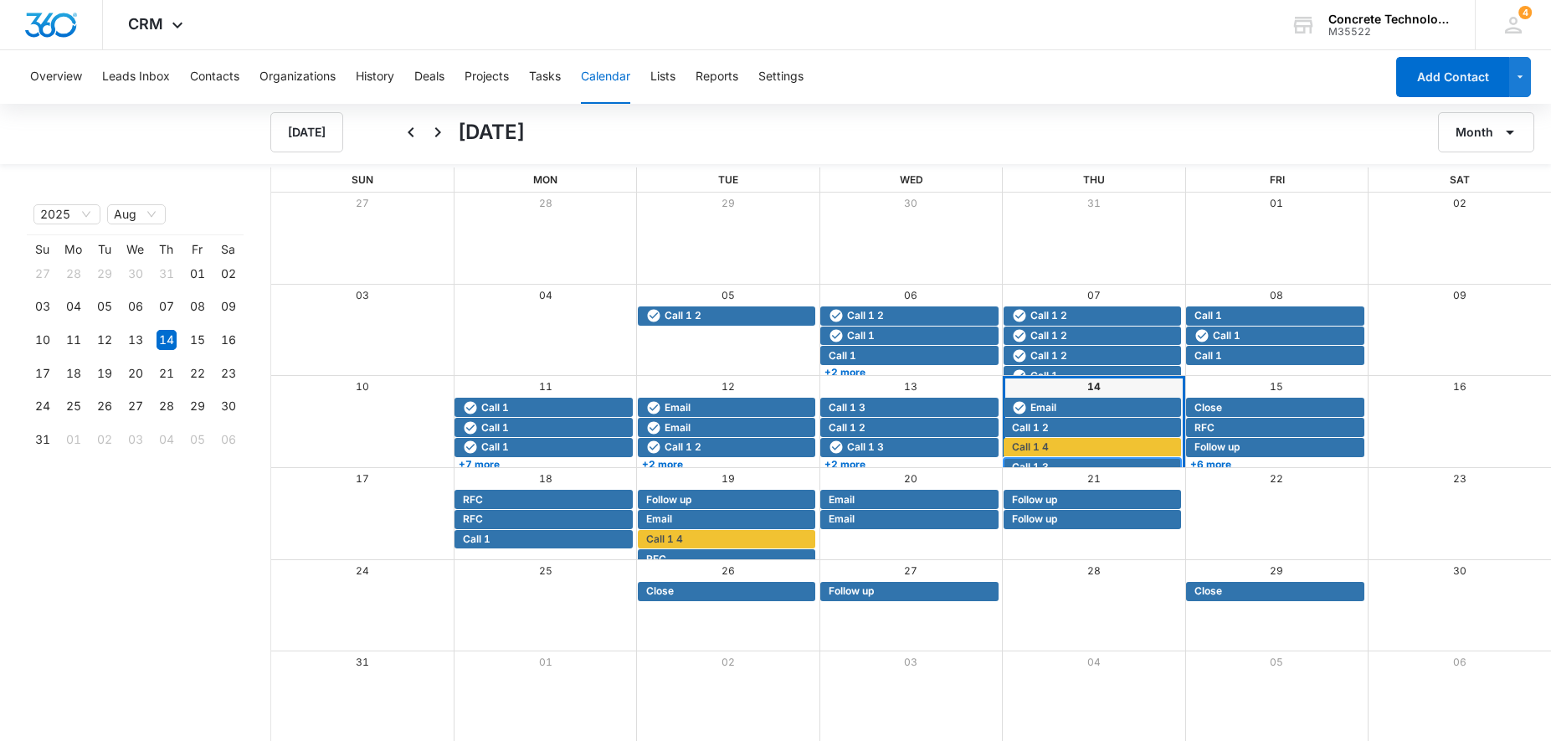
click at [1055, 464] on span "Call 1 3" at bounding box center [1094, 466] width 165 height 15
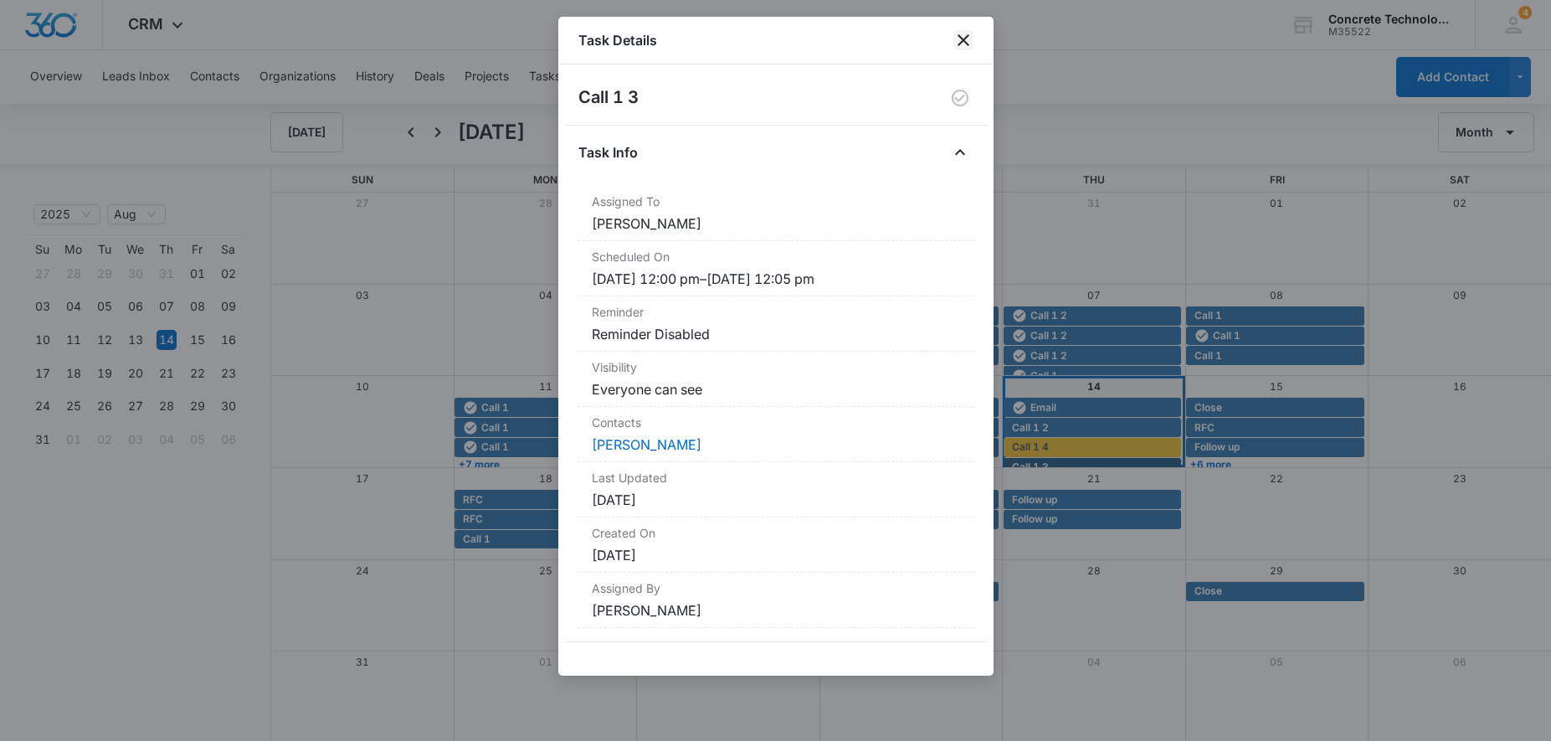
click at [969, 48] on icon "close" at bounding box center [963, 40] width 20 height 20
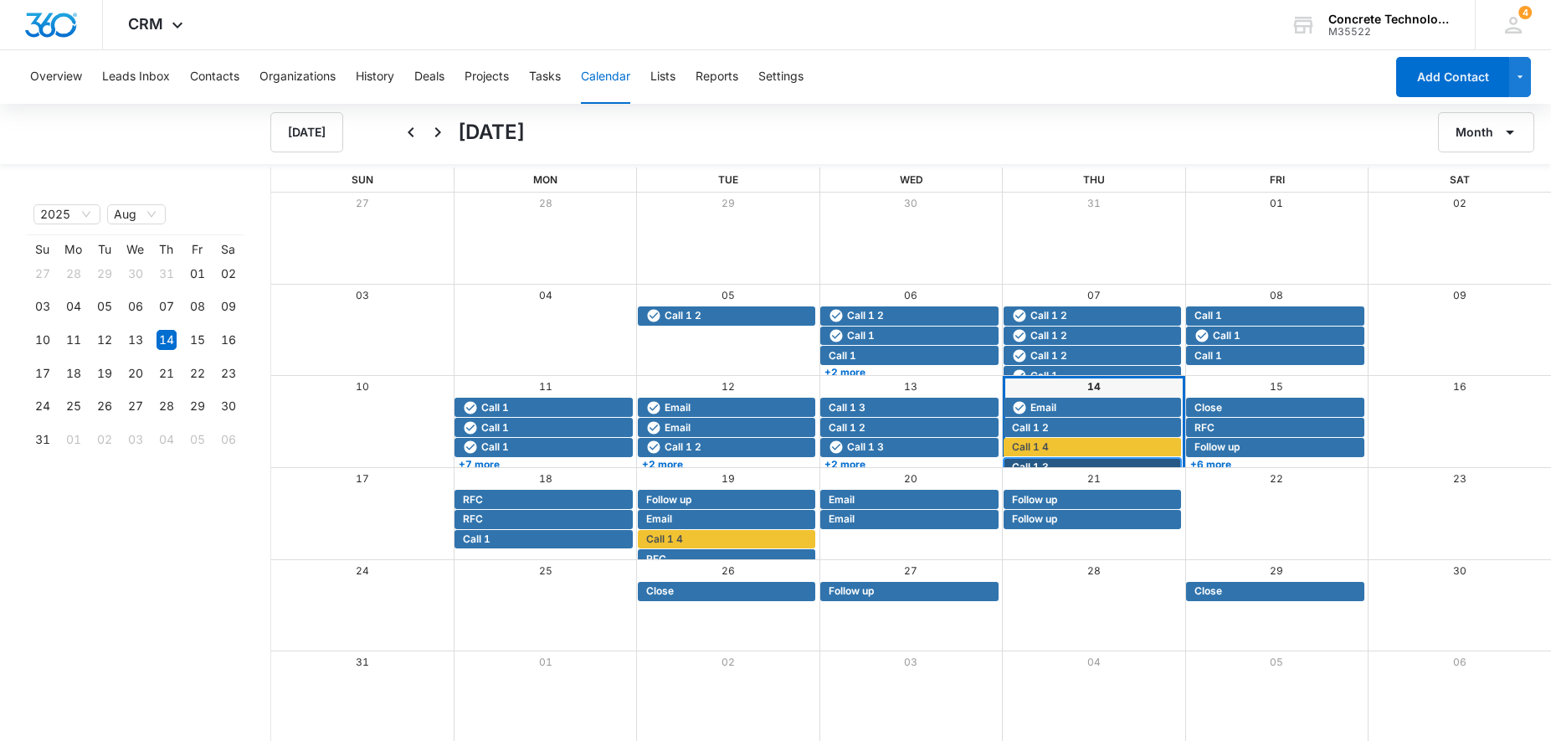
scroll to position [11, 0]
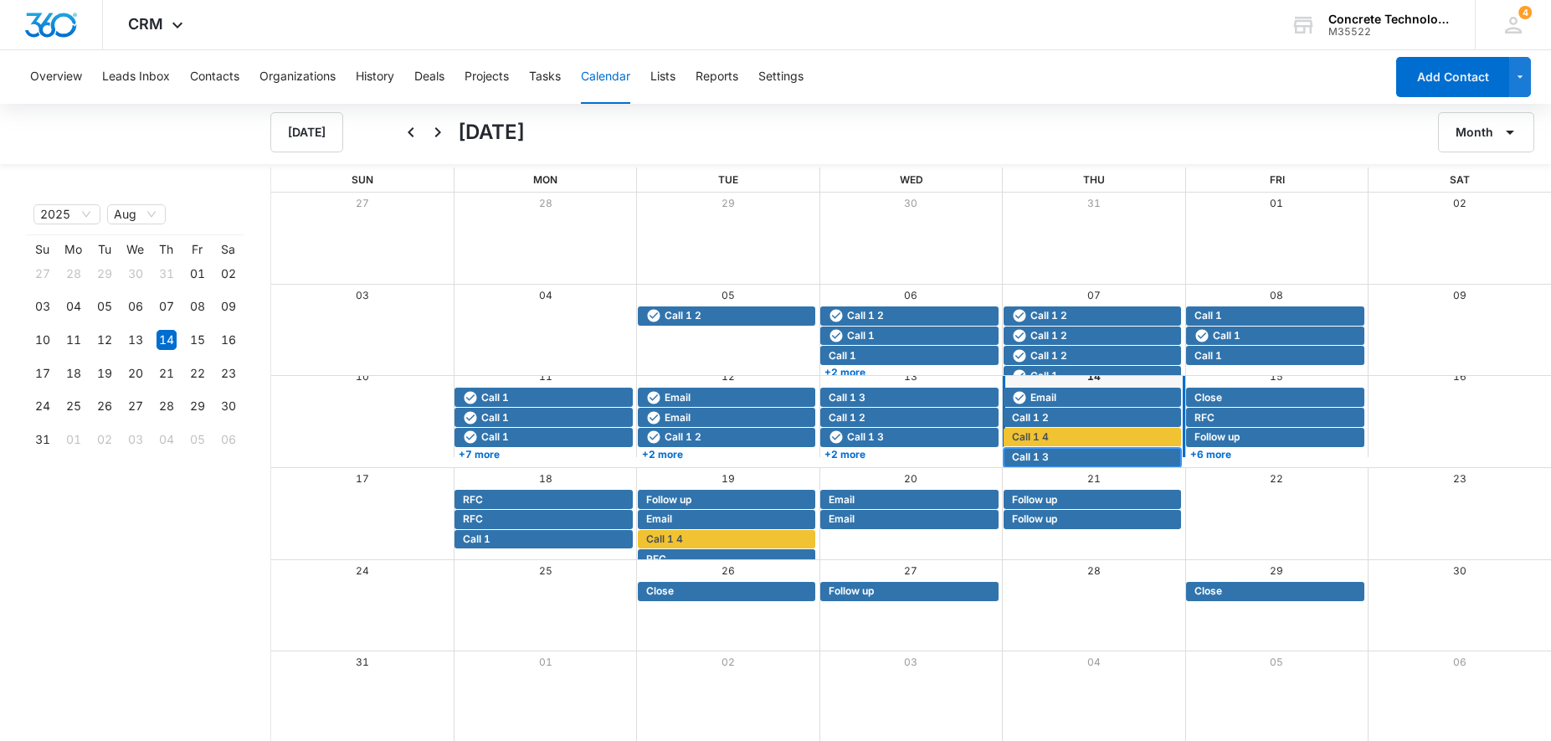
click at [1041, 462] on span "Call 1 3" at bounding box center [1030, 456] width 37 height 15
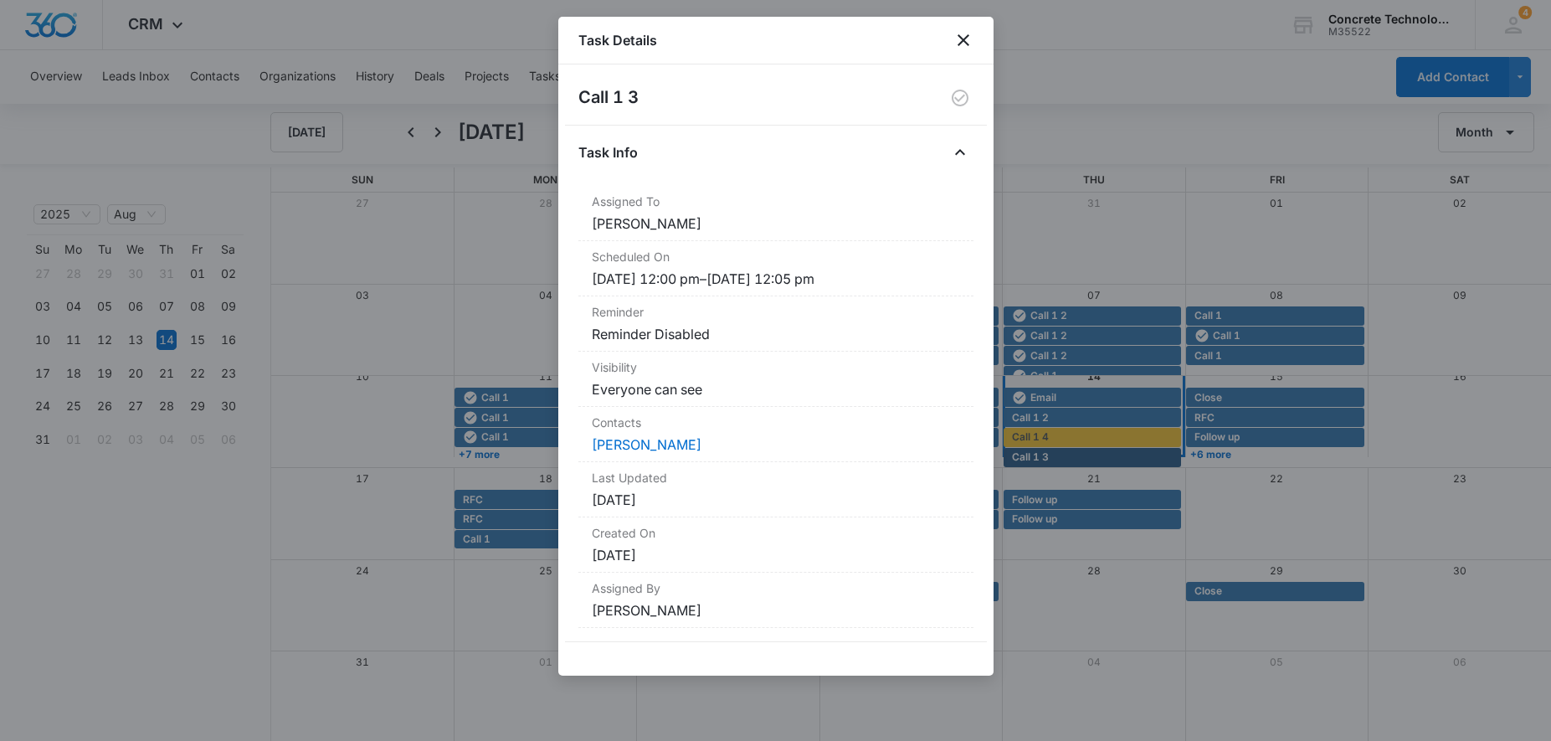
click at [1041, 462] on div at bounding box center [775, 370] width 1551 height 741
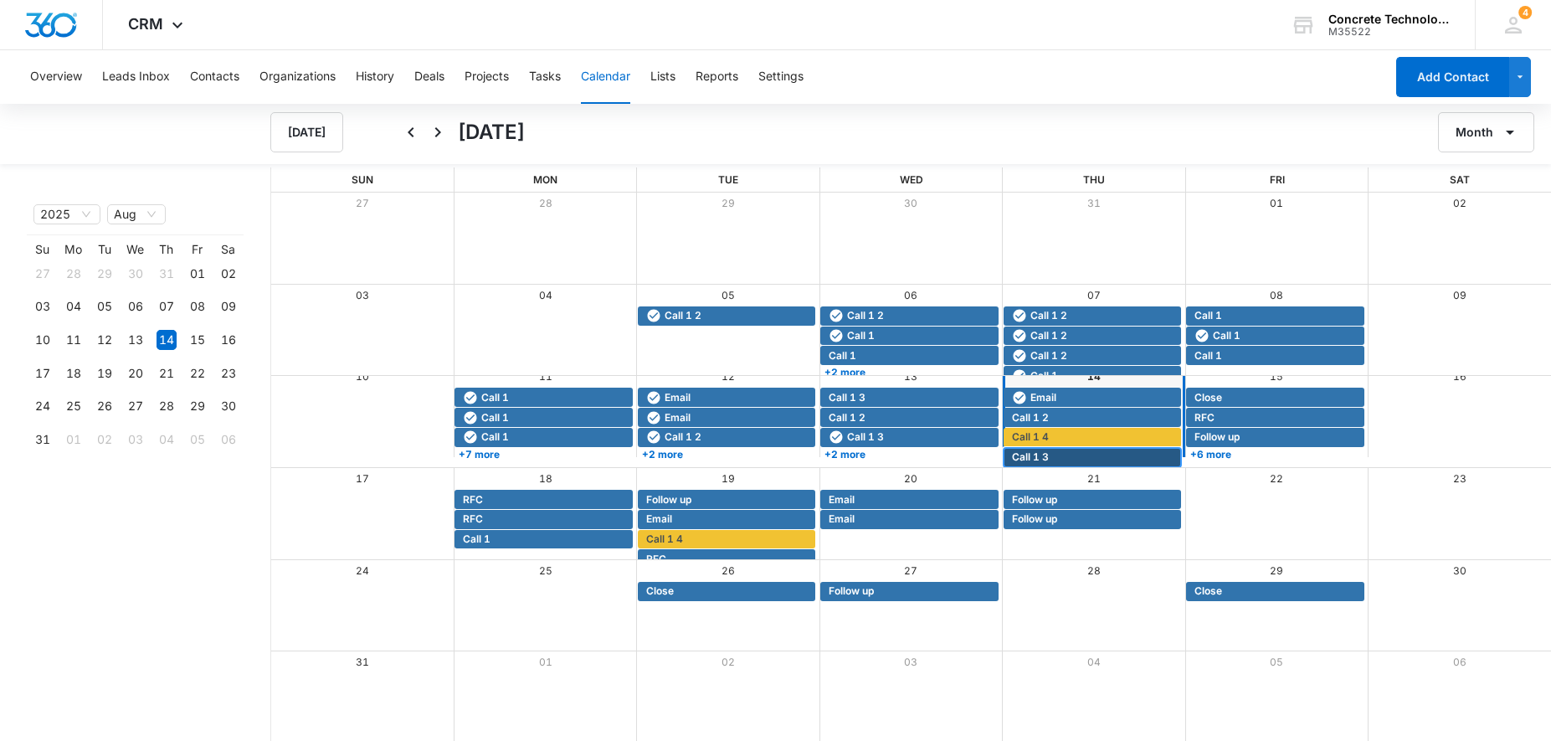
click at [1041, 462] on span "Call 1 3" at bounding box center [1030, 456] width 37 height 15
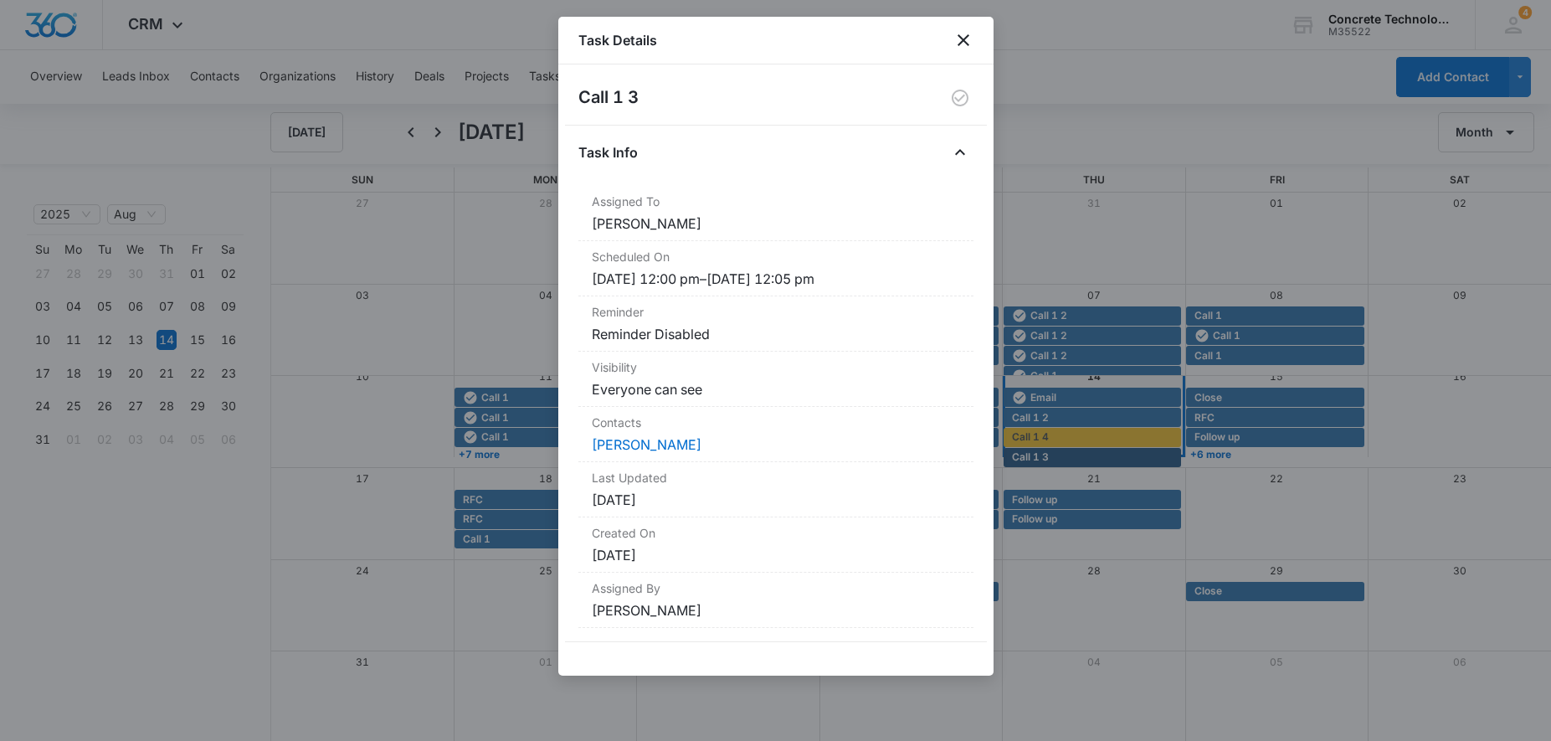
click at [1041, 462] on div at bounding box center [775, 370] width 1551 height 741
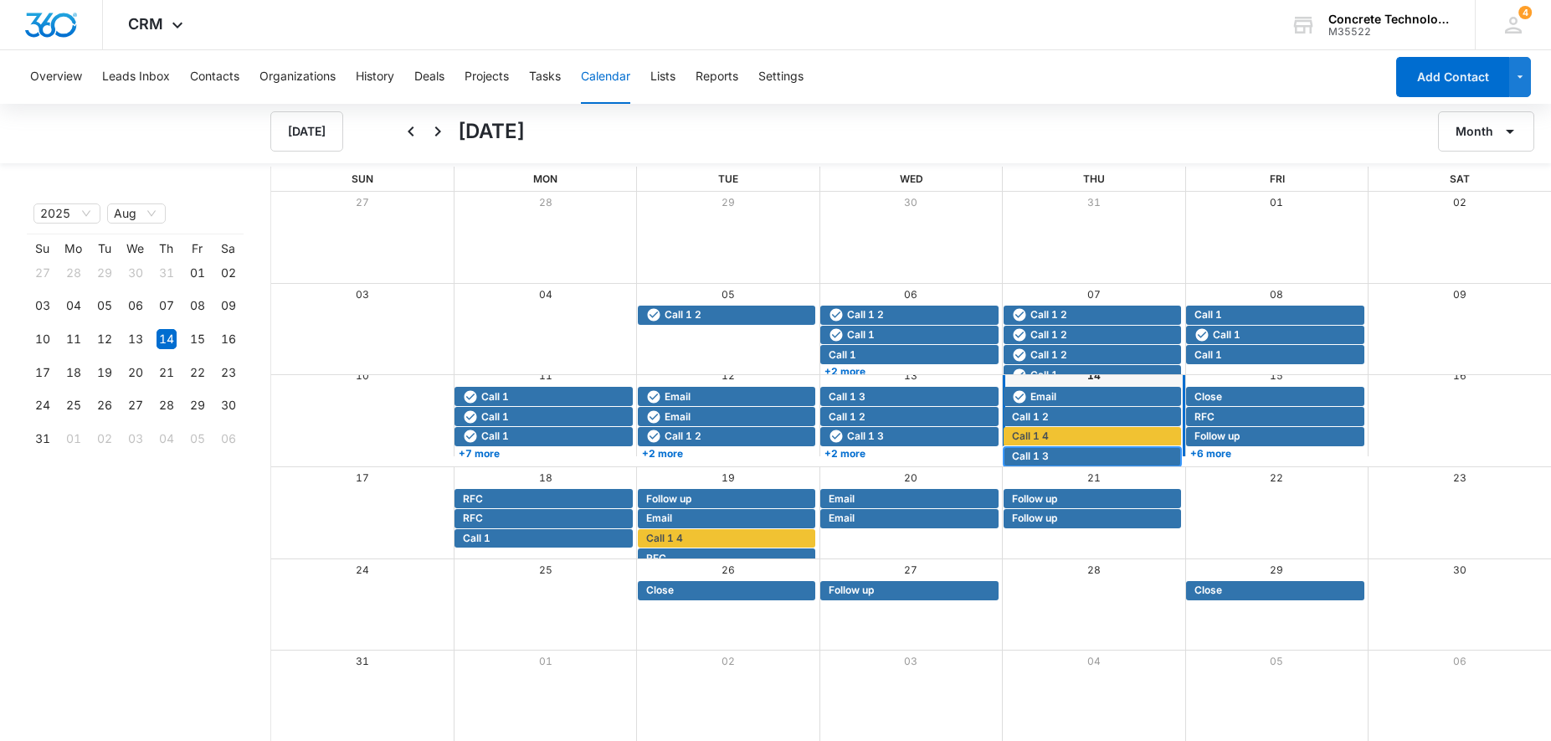
scroll to position [0, 0]
click at [1088, 382] on link "14" at bounding box center [1093, 376] width 13 height 13
